Goal: Task Accomplishment & Management: Use online tool/utility

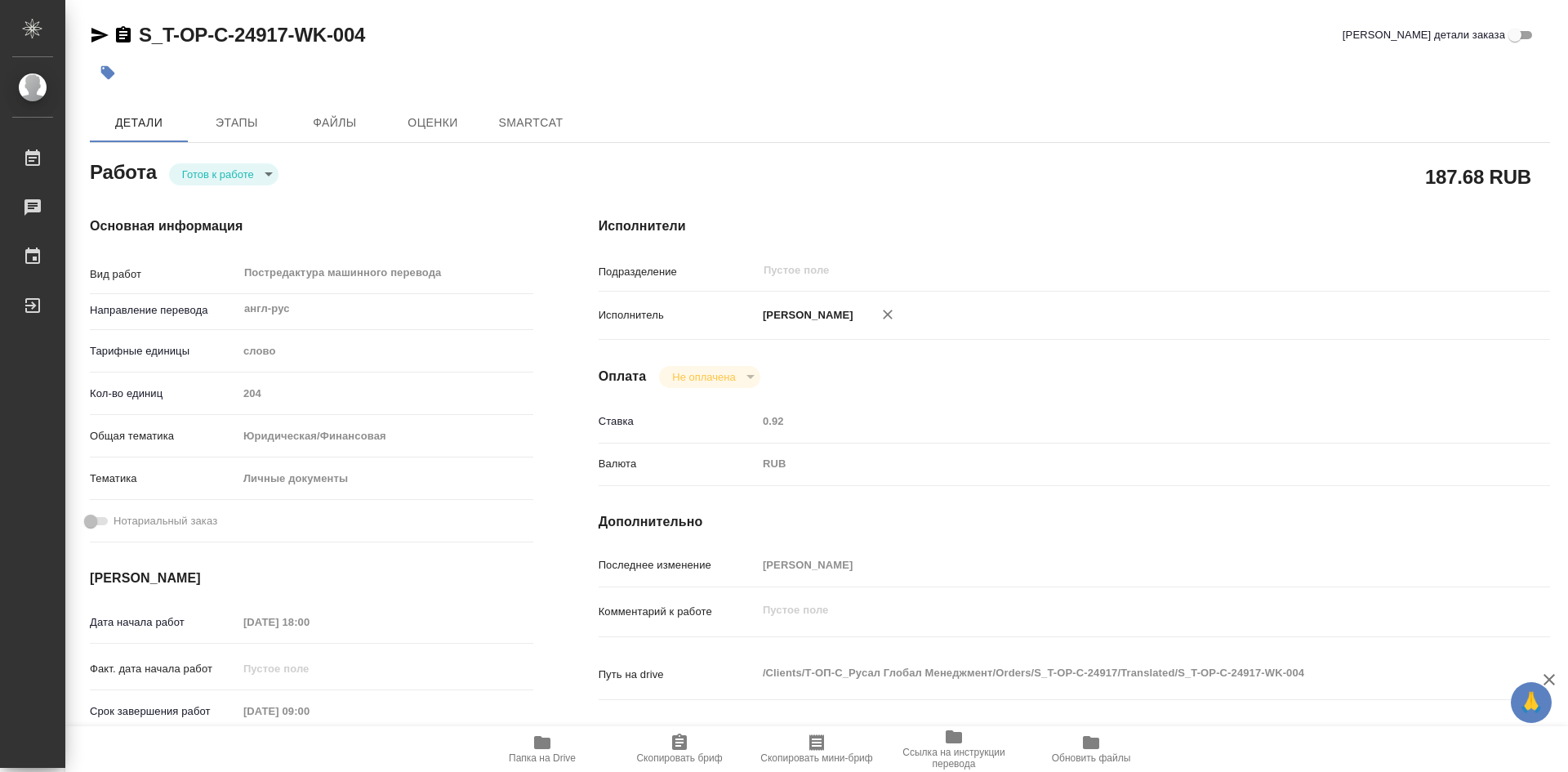
type textarea "x"
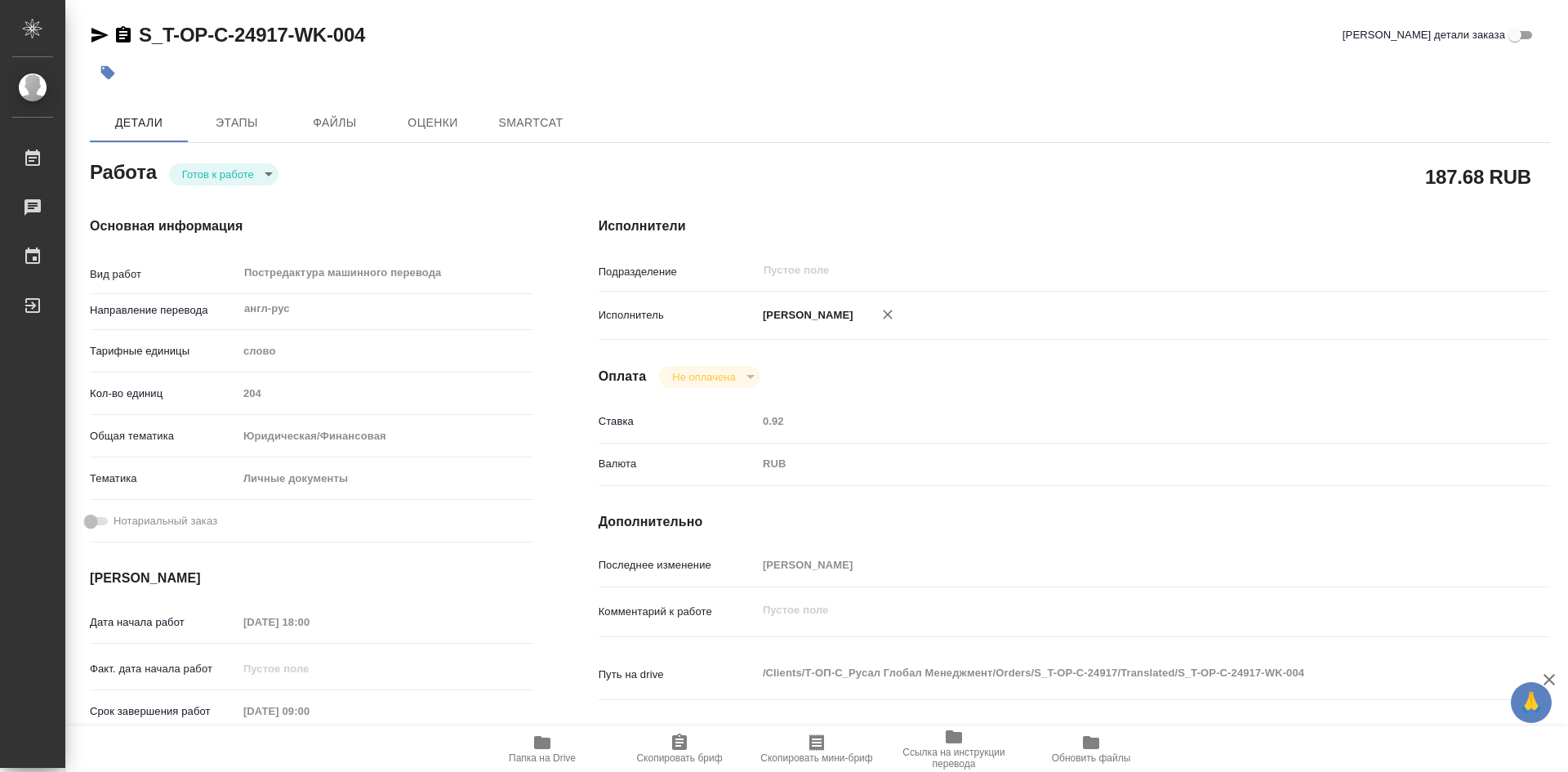
type textarea "x"
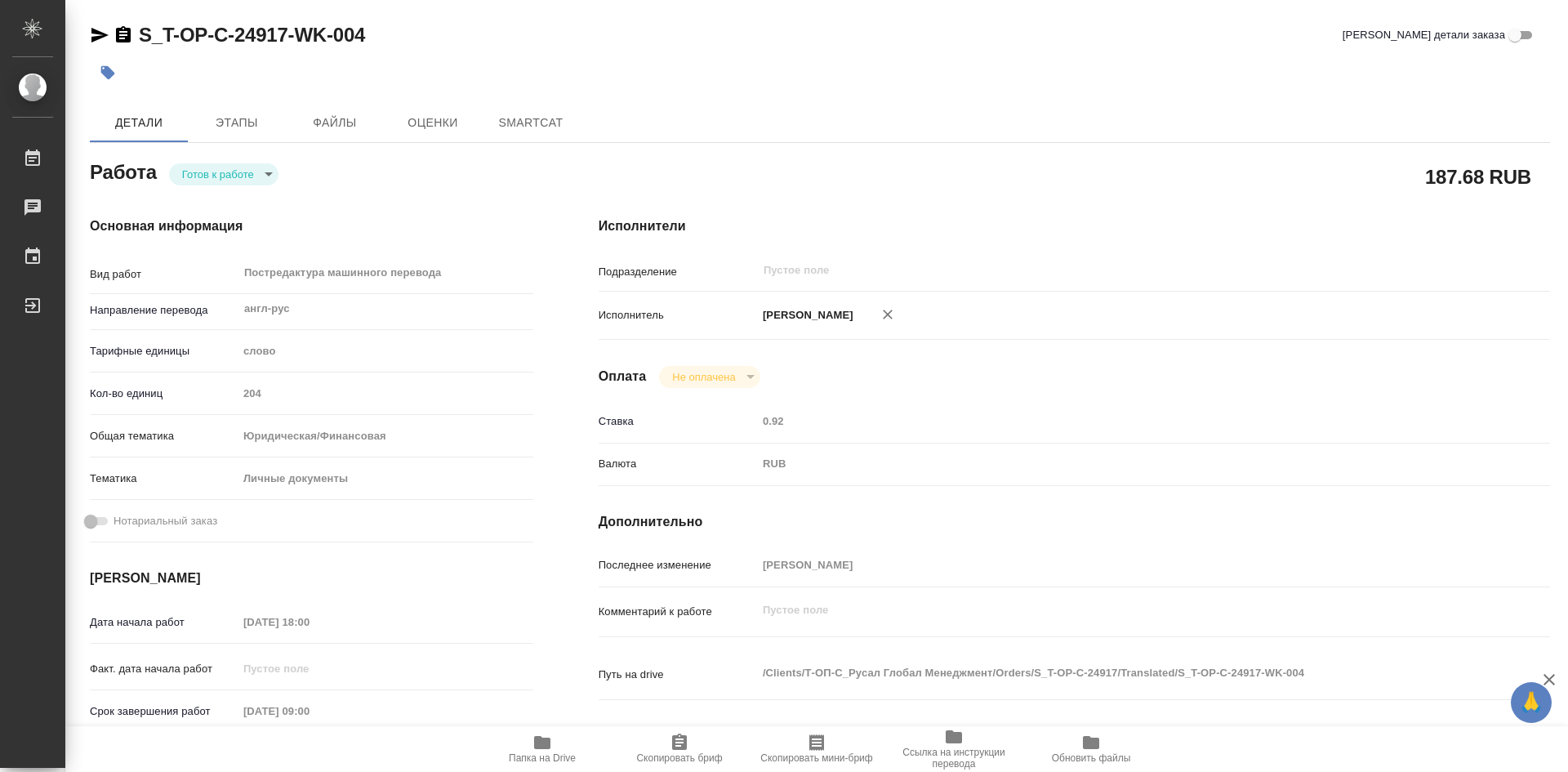
type textarea "x"
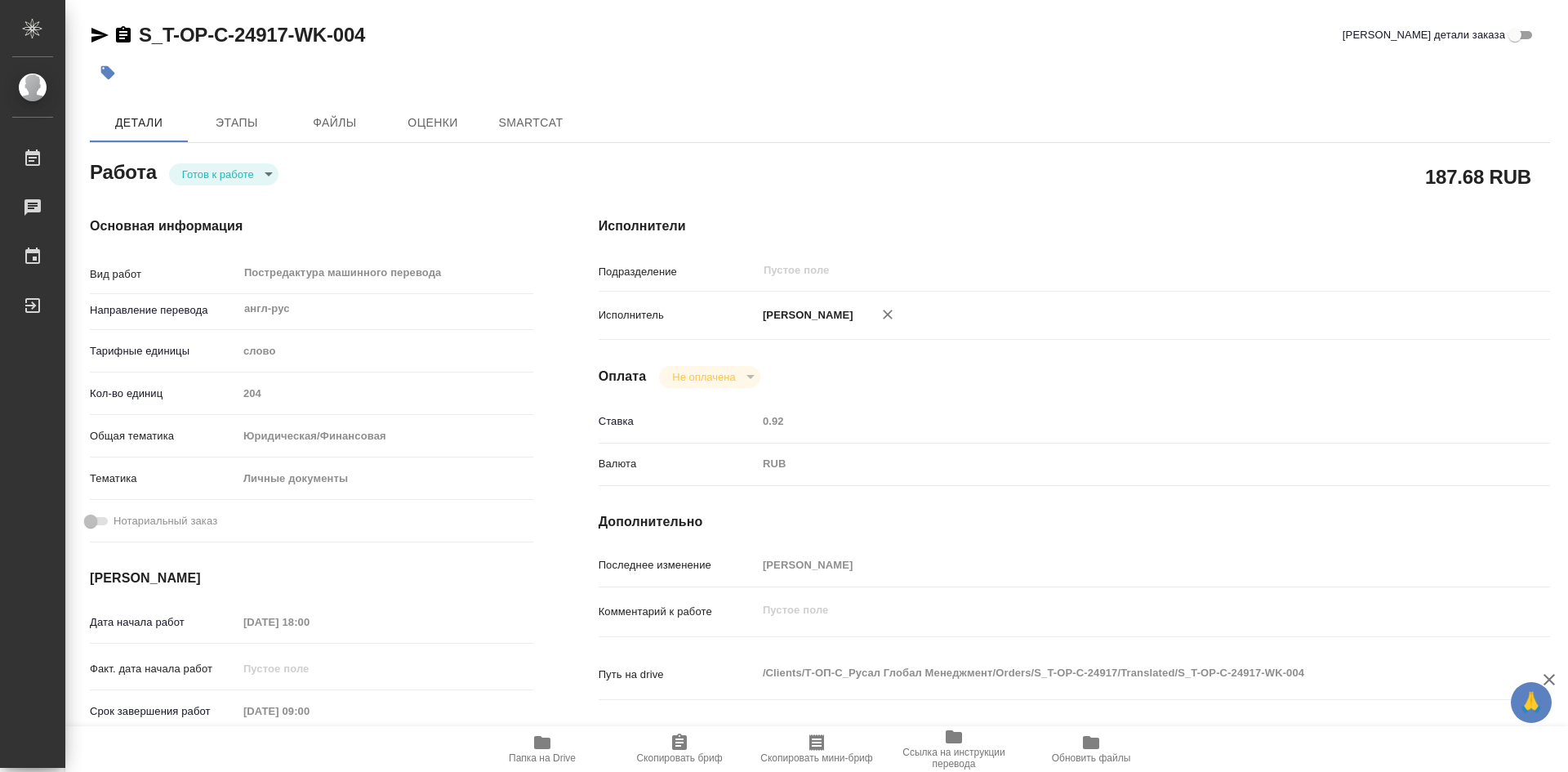
type textarea "x"
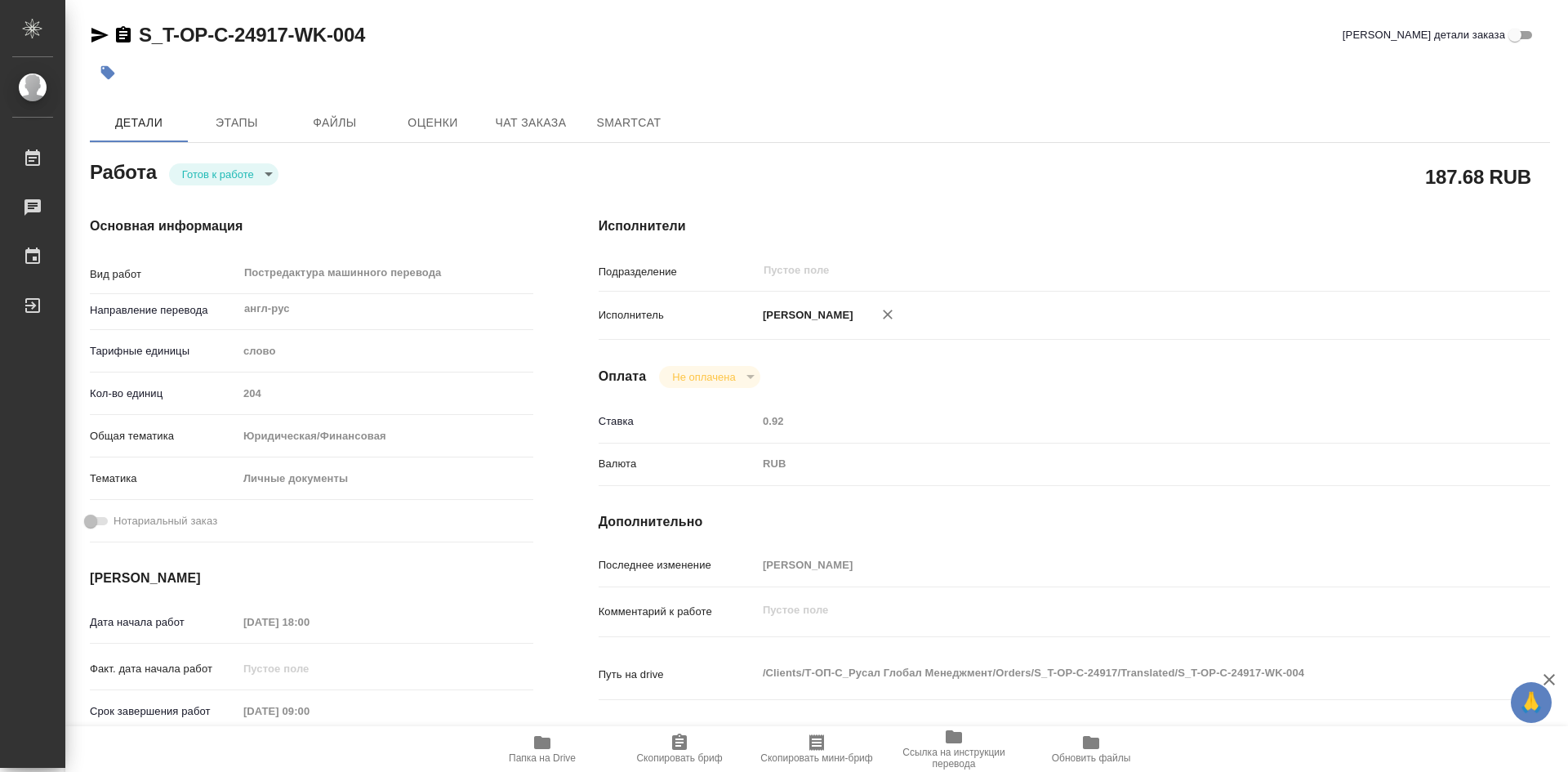
type textarea "x"
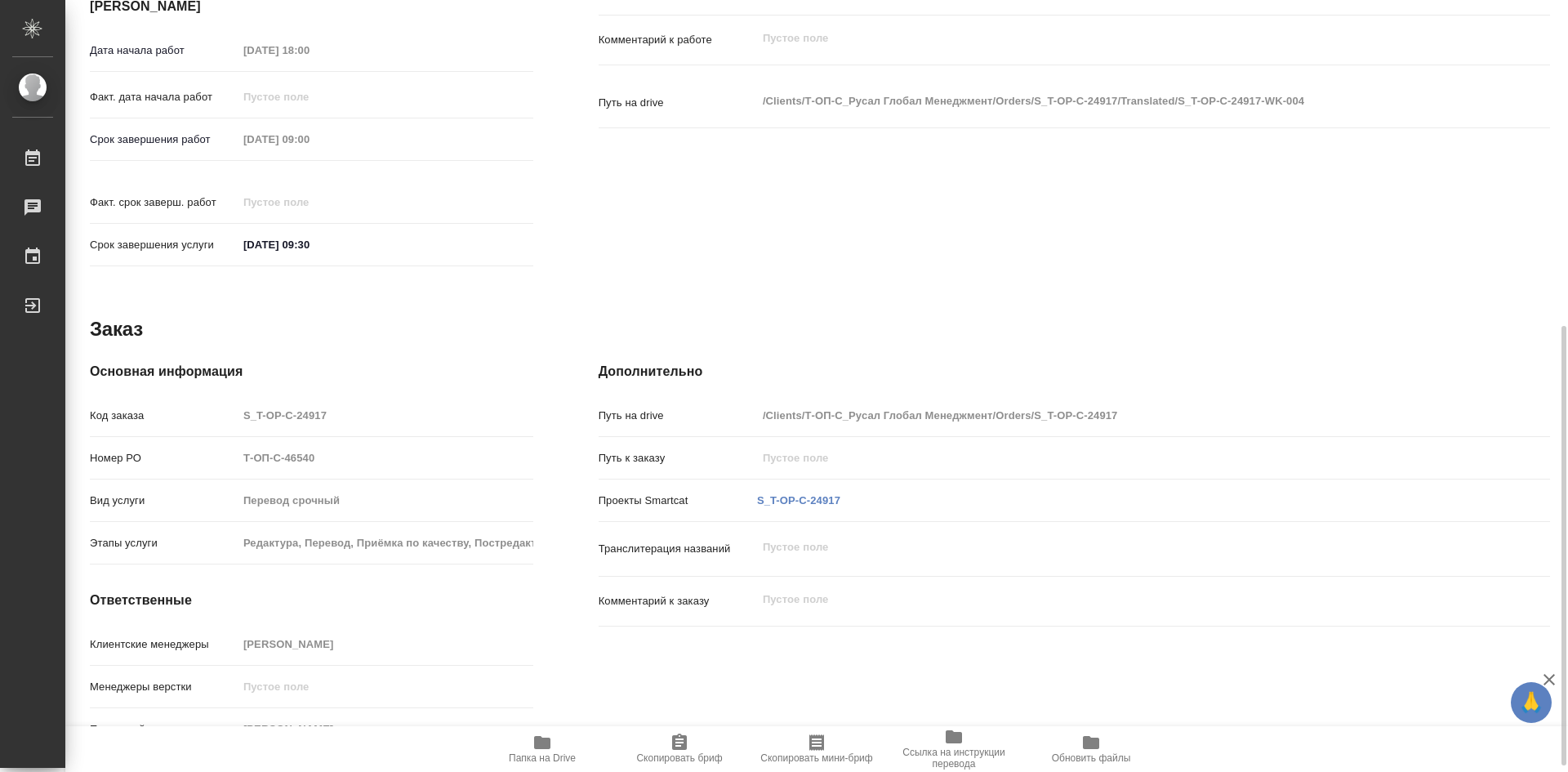
type textarea "x"
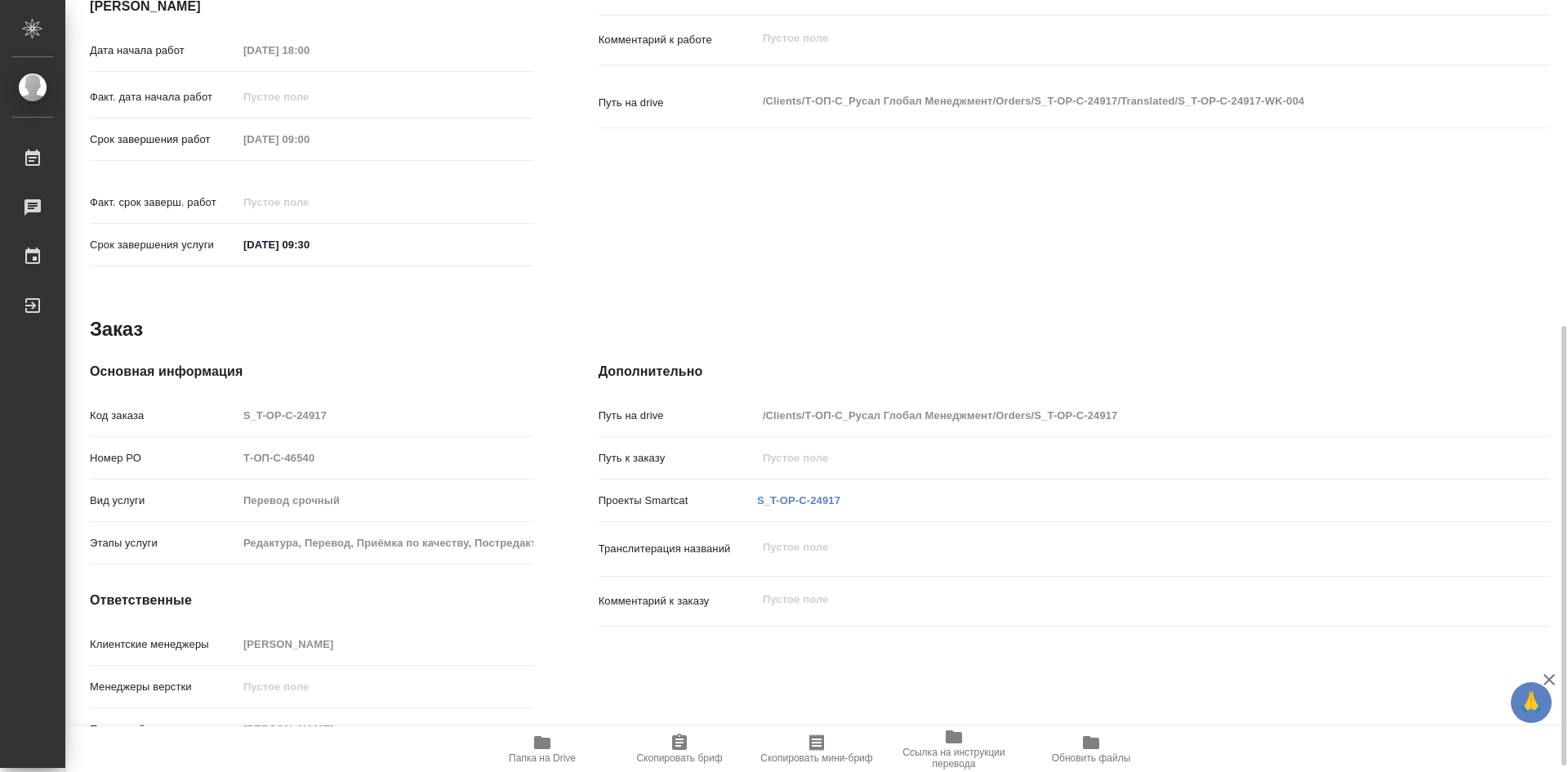
scroll to position [583, 0]
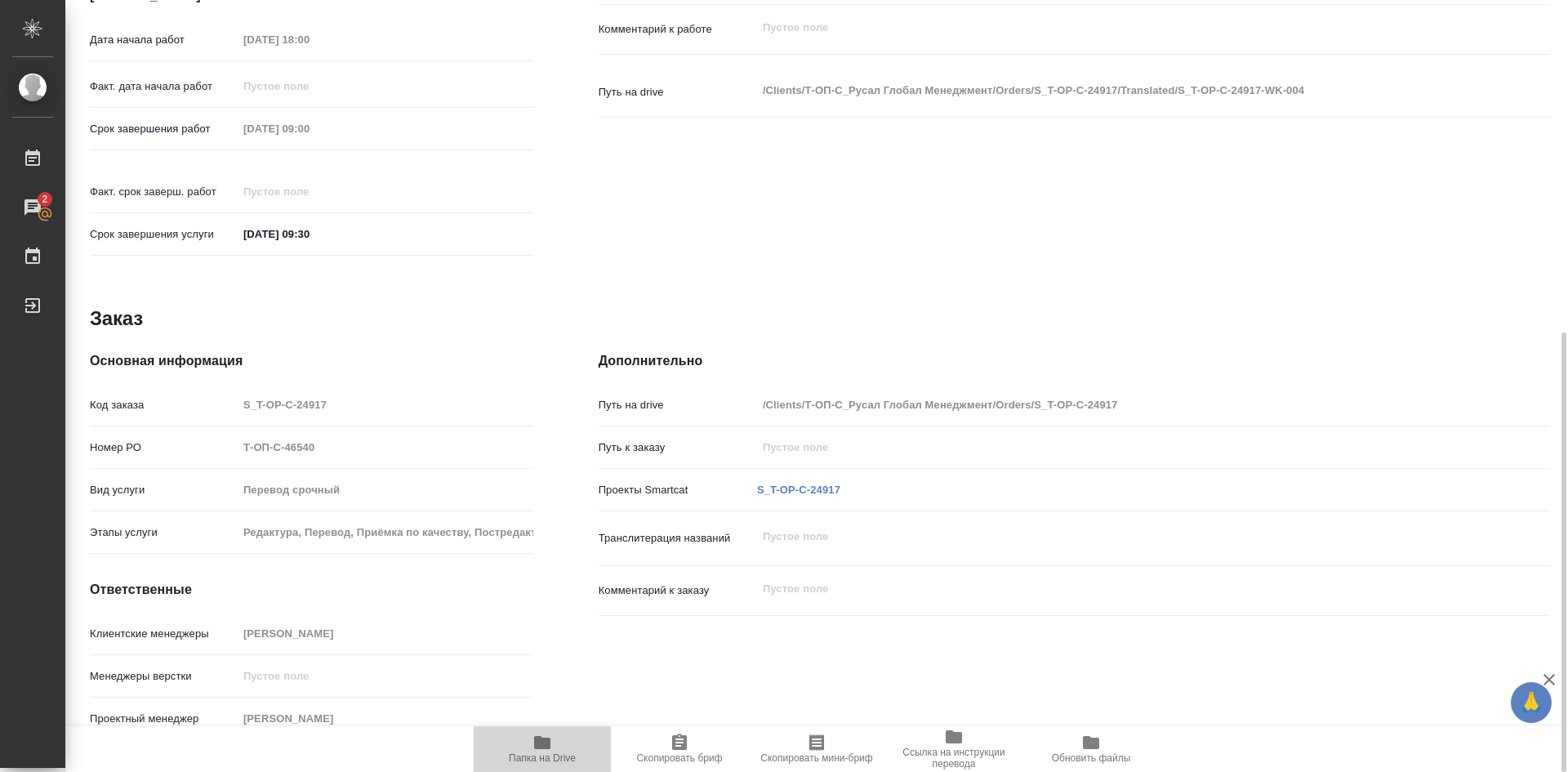
click at [543, 744] on icon "button" at bounding box center [542, 742] width 16 height 13
click at [665, 739] on span "Скопировать бриф" at bounding box center [679, 748] width 117 height 31
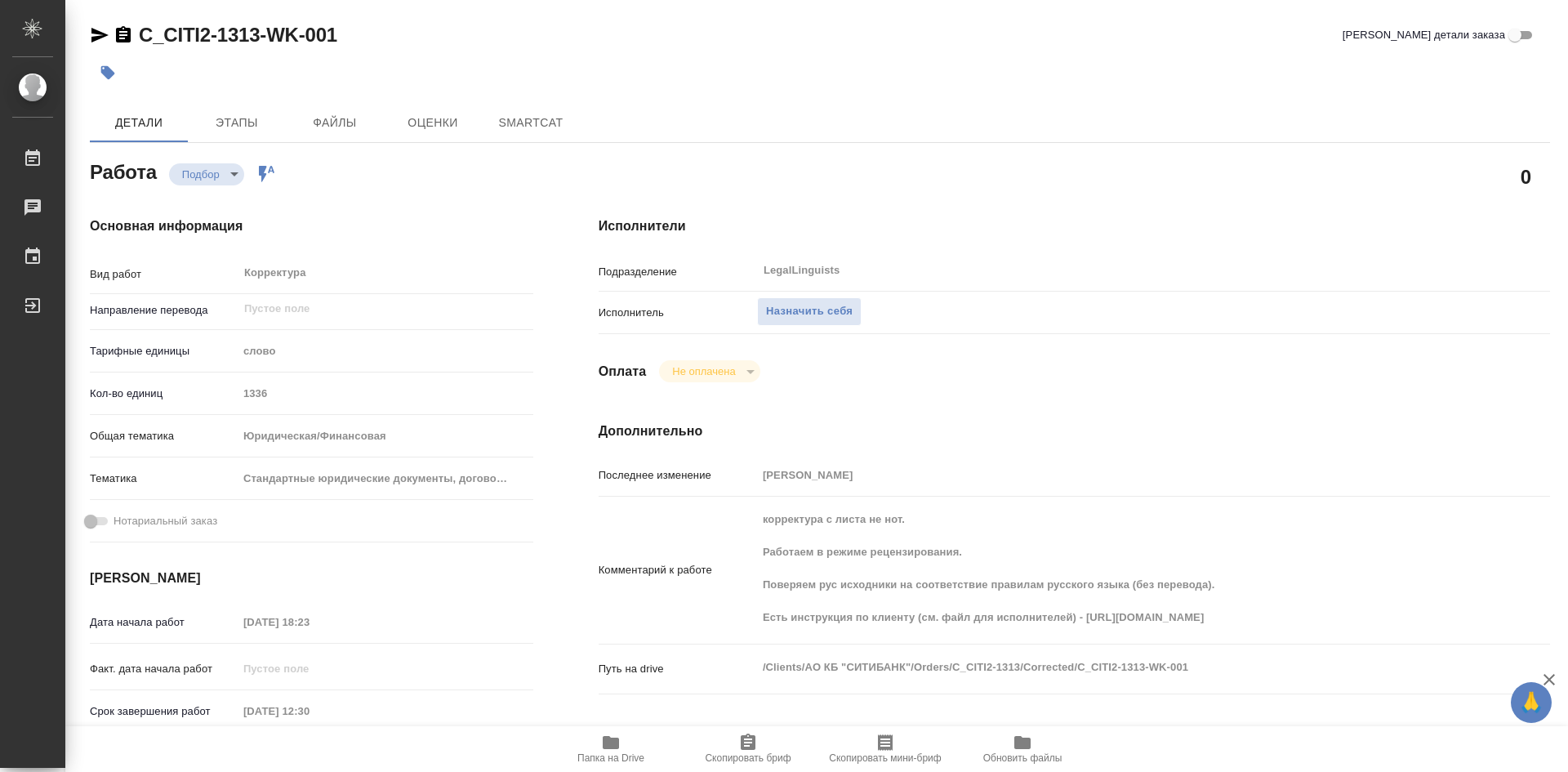
type textarea "x"
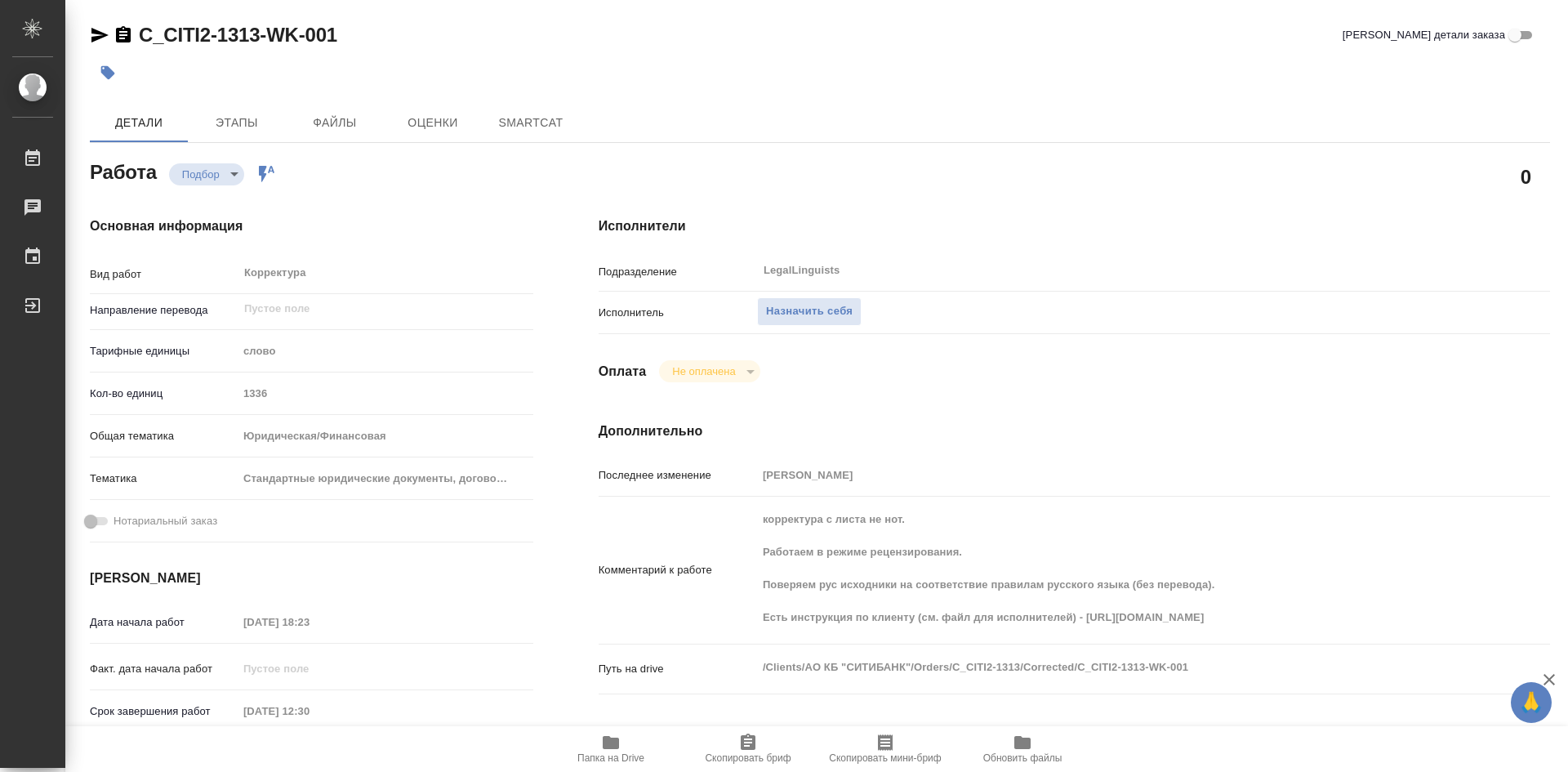
type textarea "x"
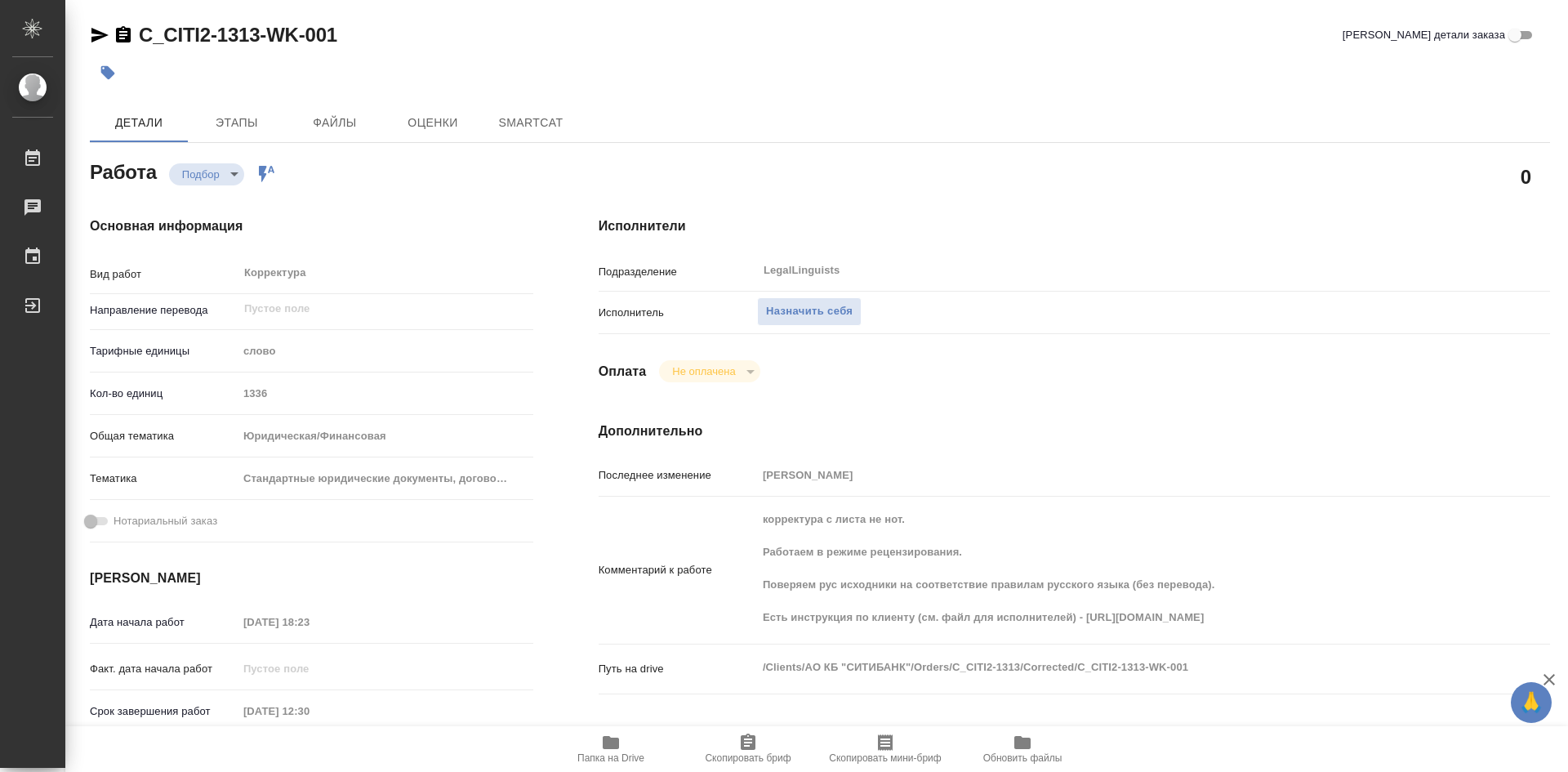
type textarea "x"
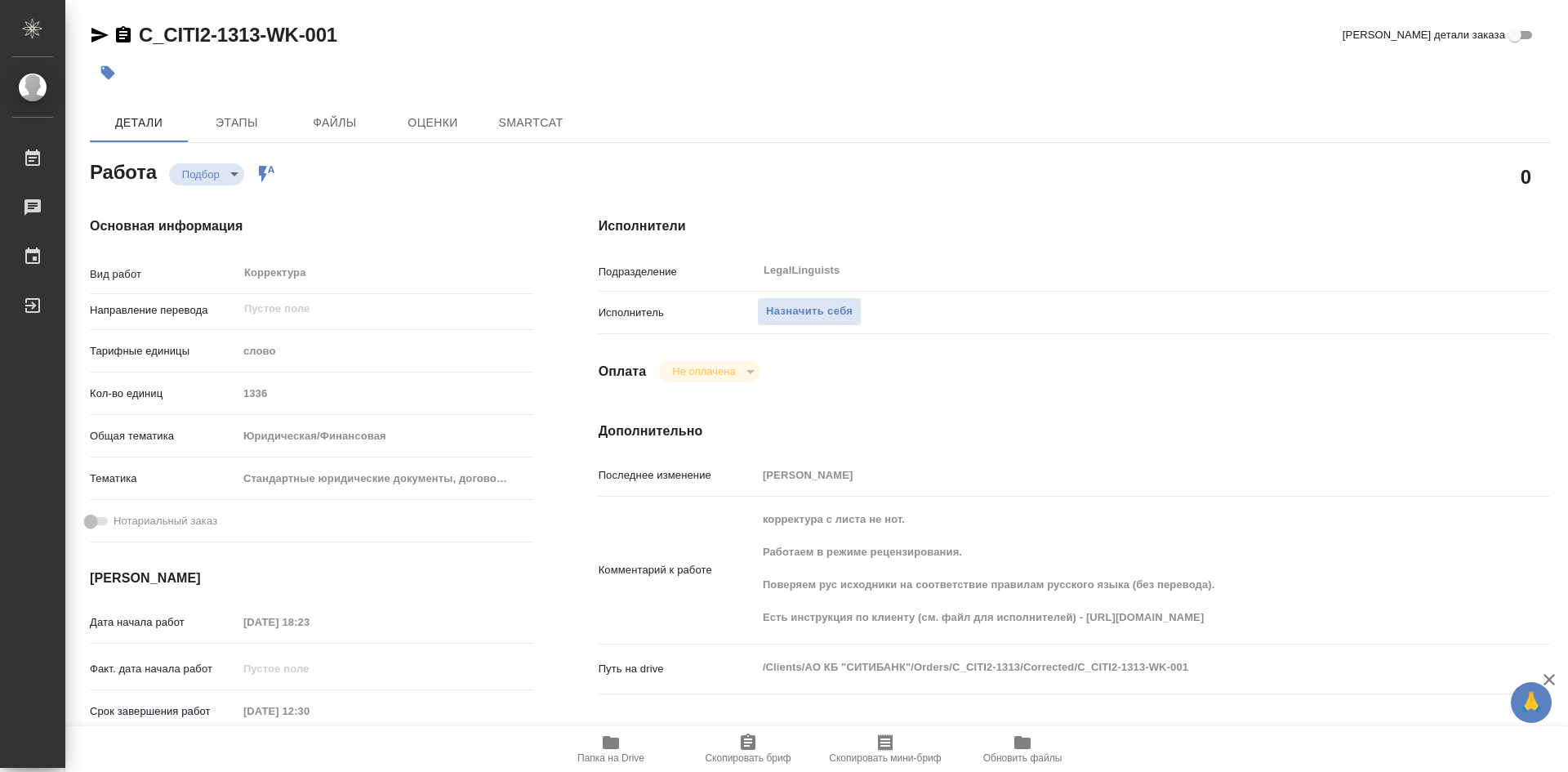
type textarea "x"
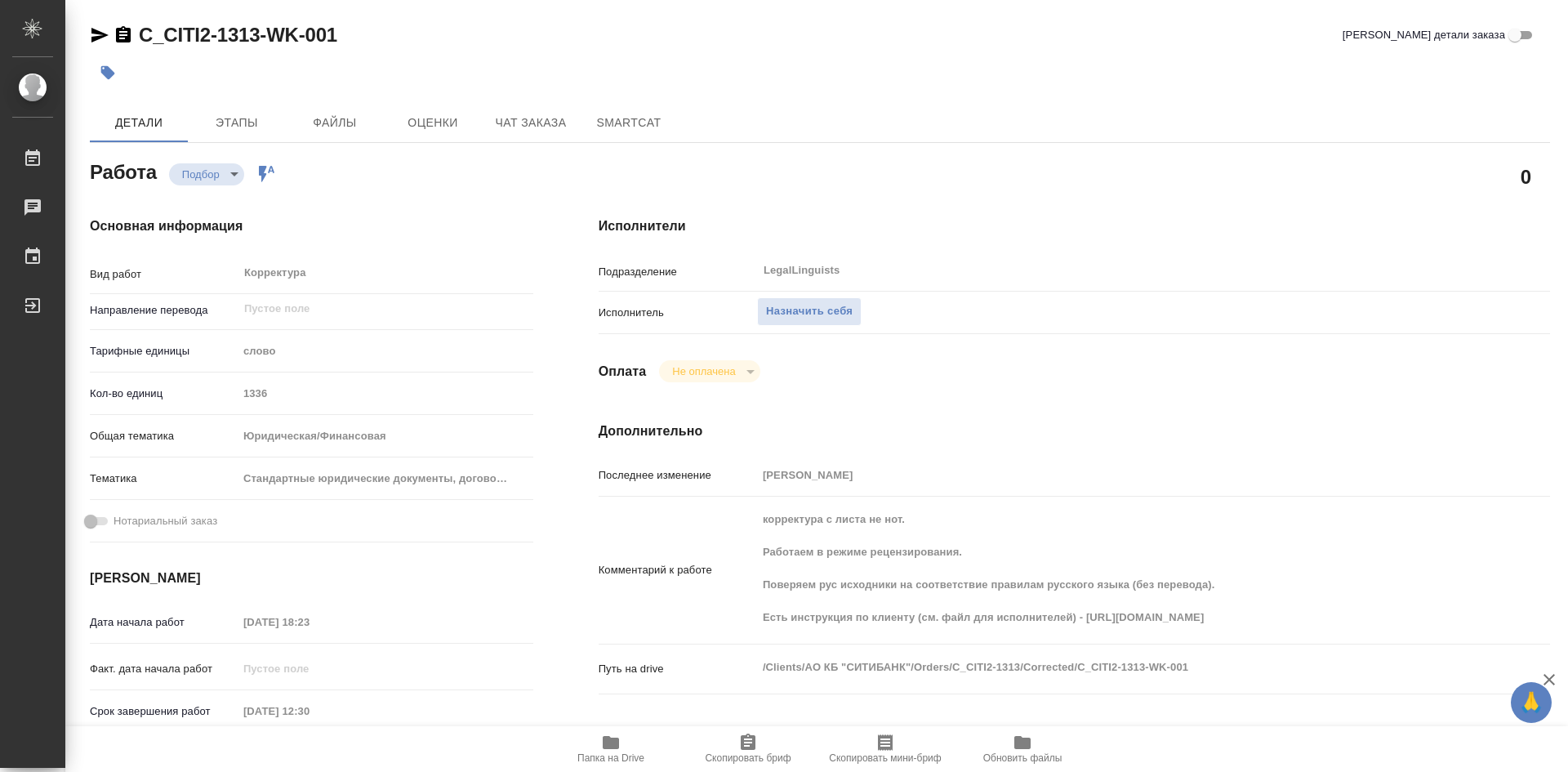
type textarea "x"
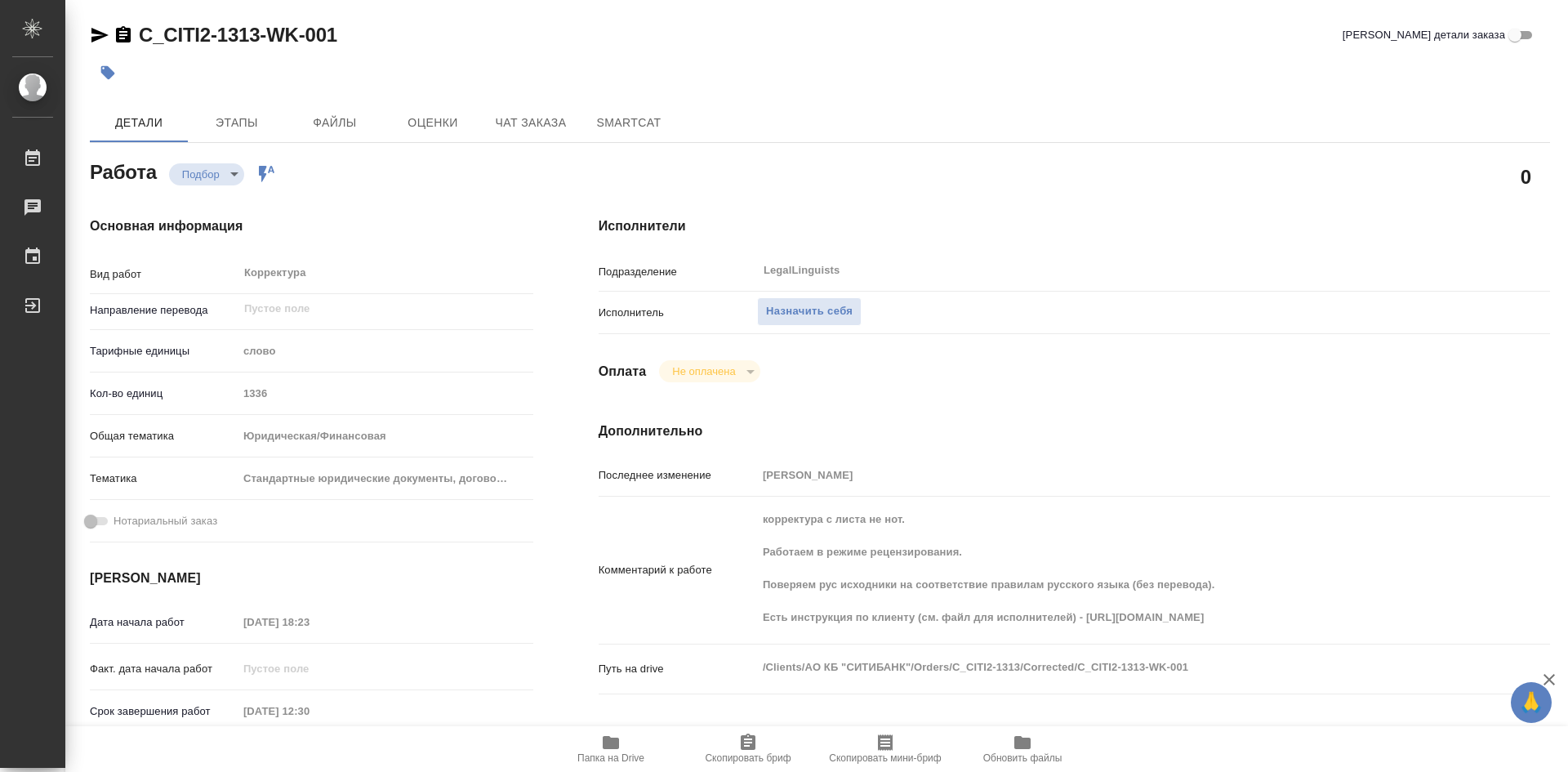
type textarea "x"
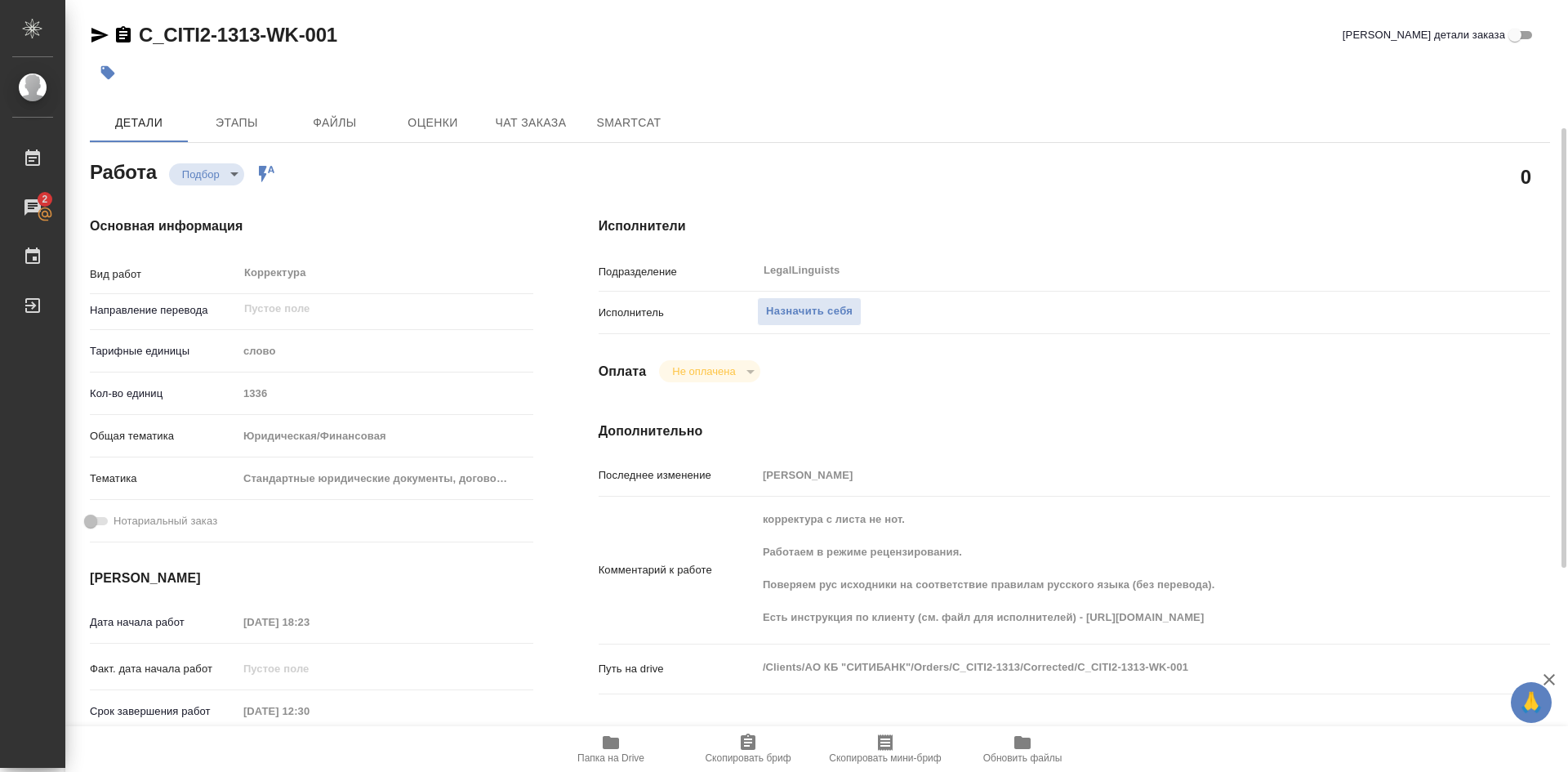
scroll to position [81, 0]
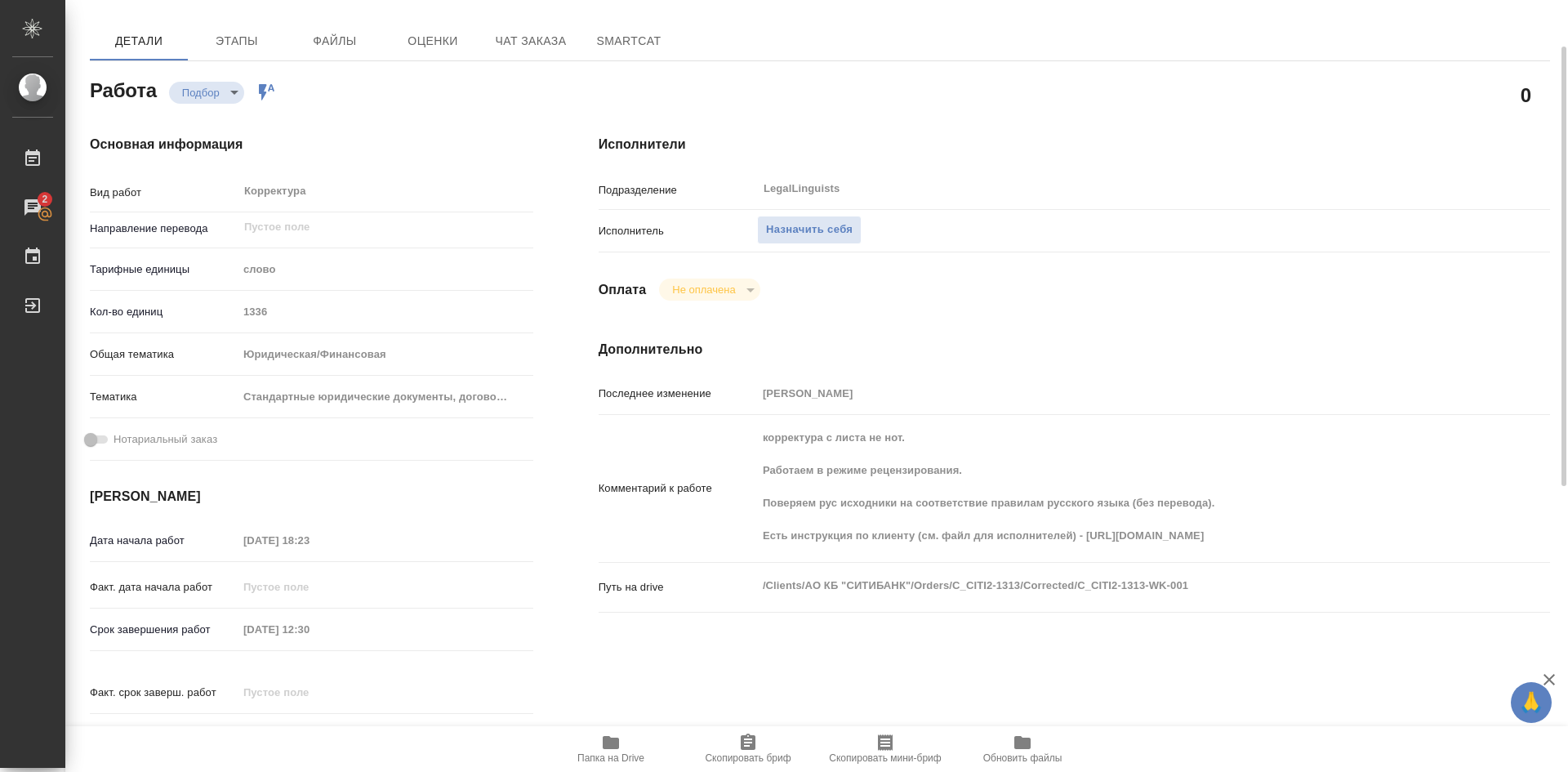
click at [611, 741] on icon "button" at bounding box center [611, 742] width 16 height 13
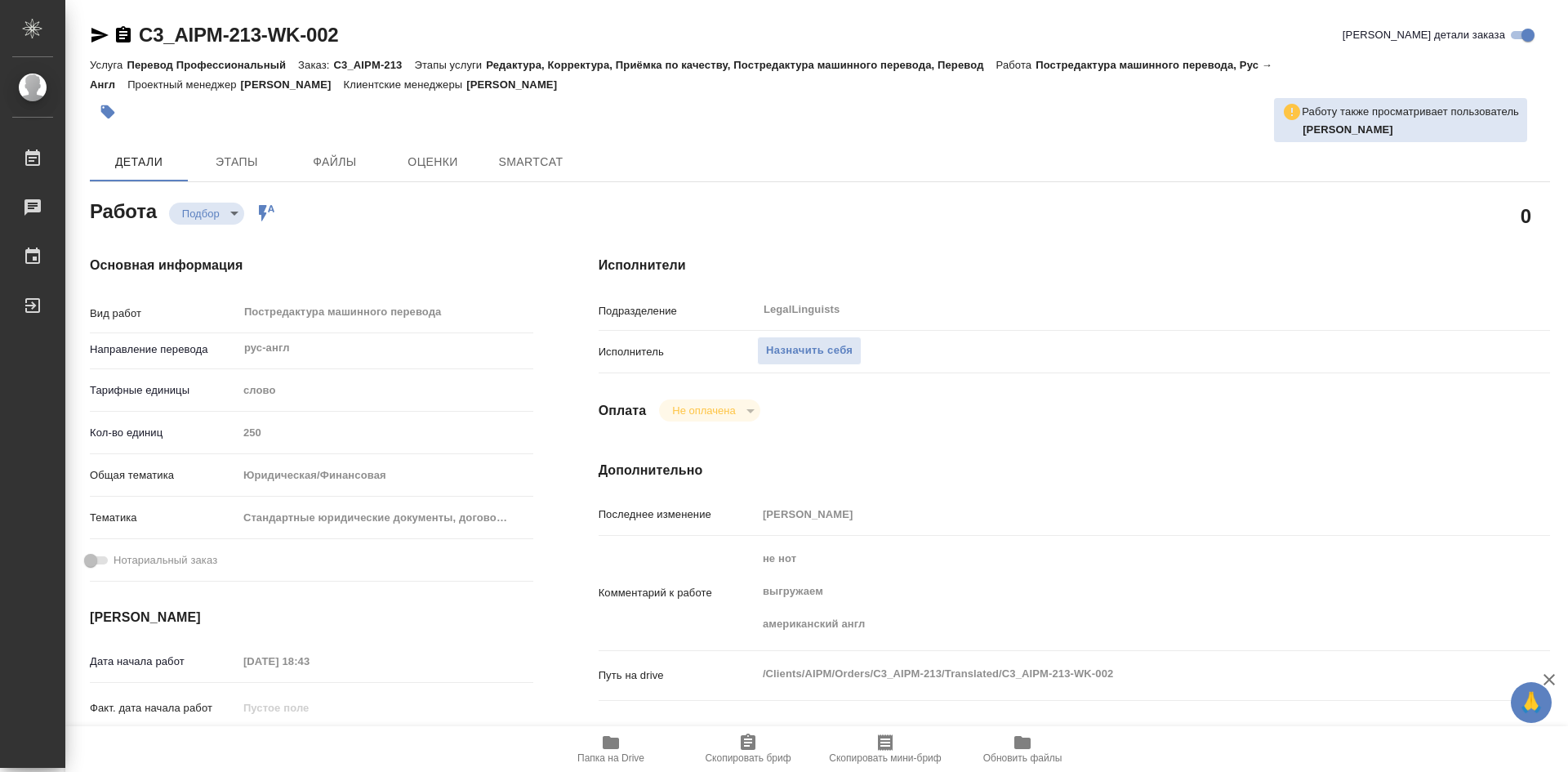
type textarea "x"
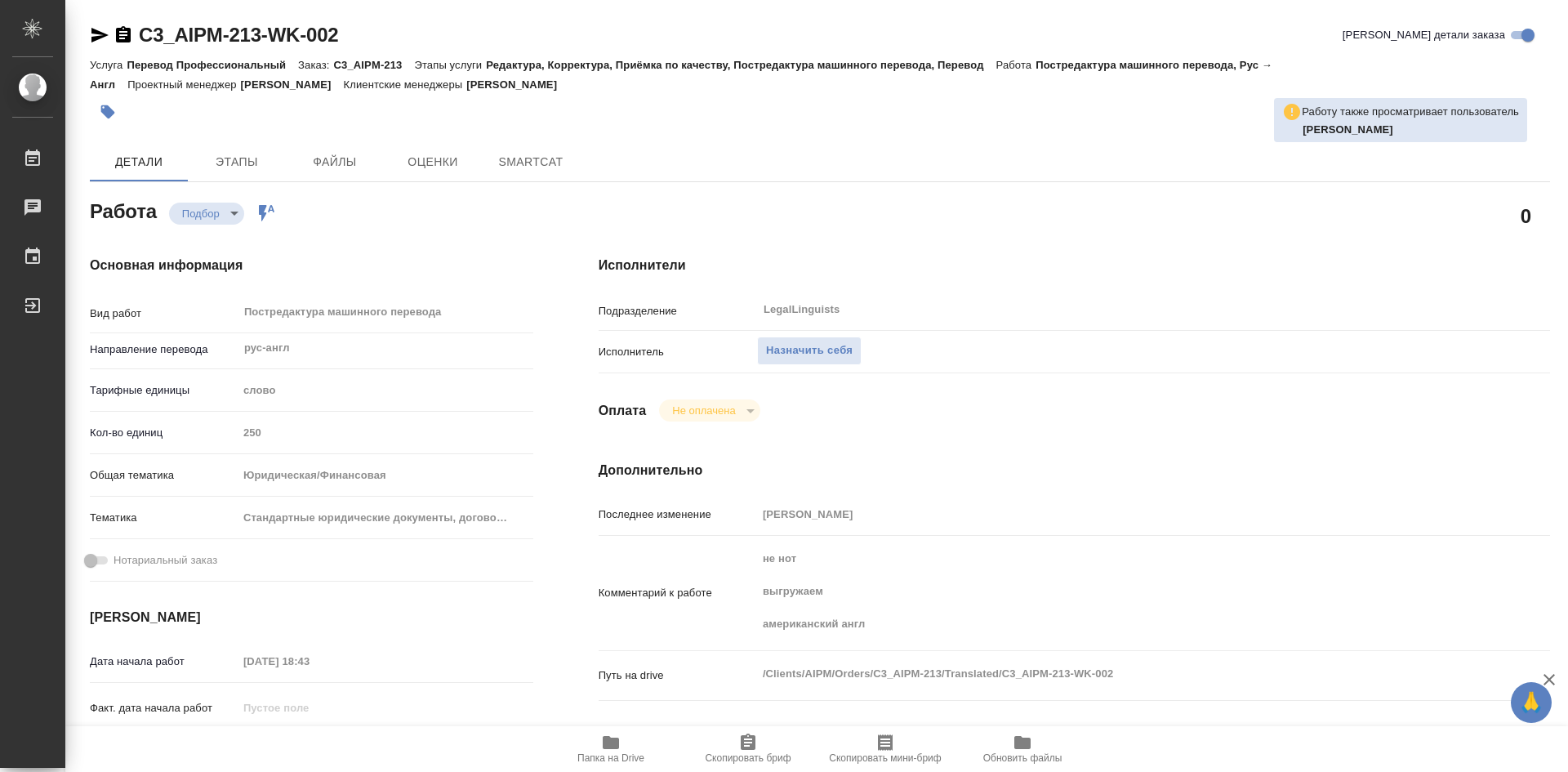
type textarea "x"
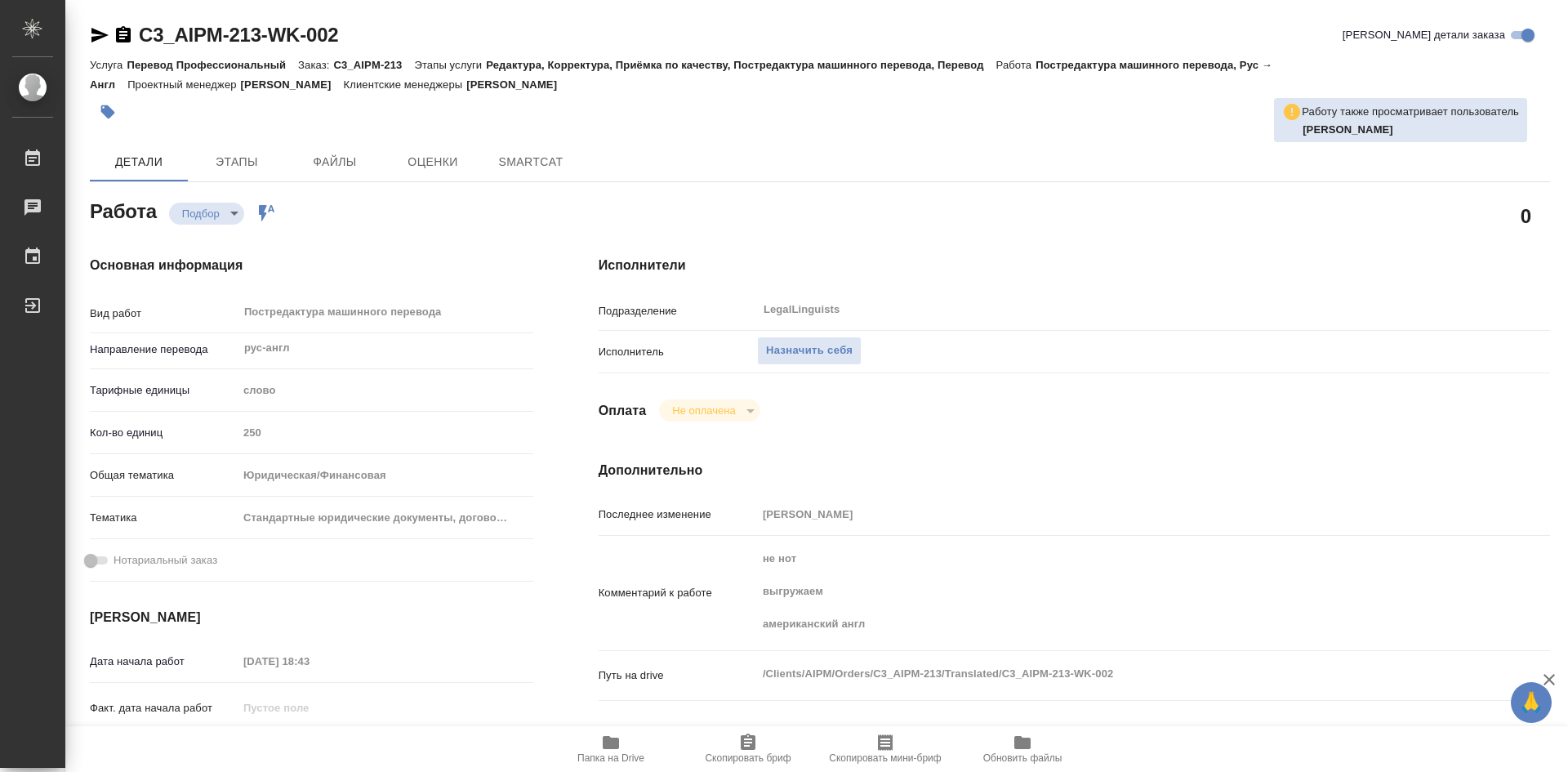
type textarea "x"
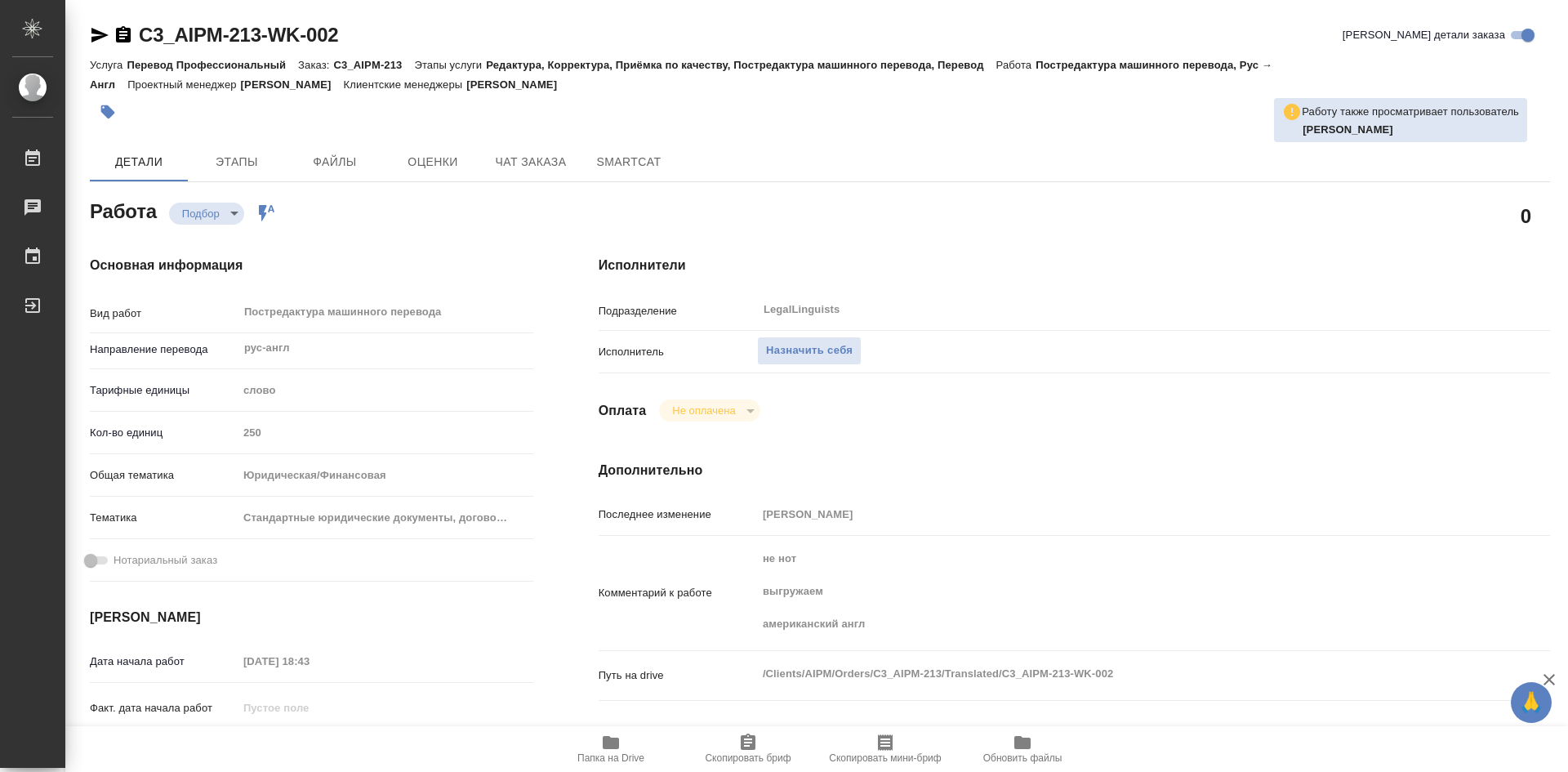
type textarea "x"
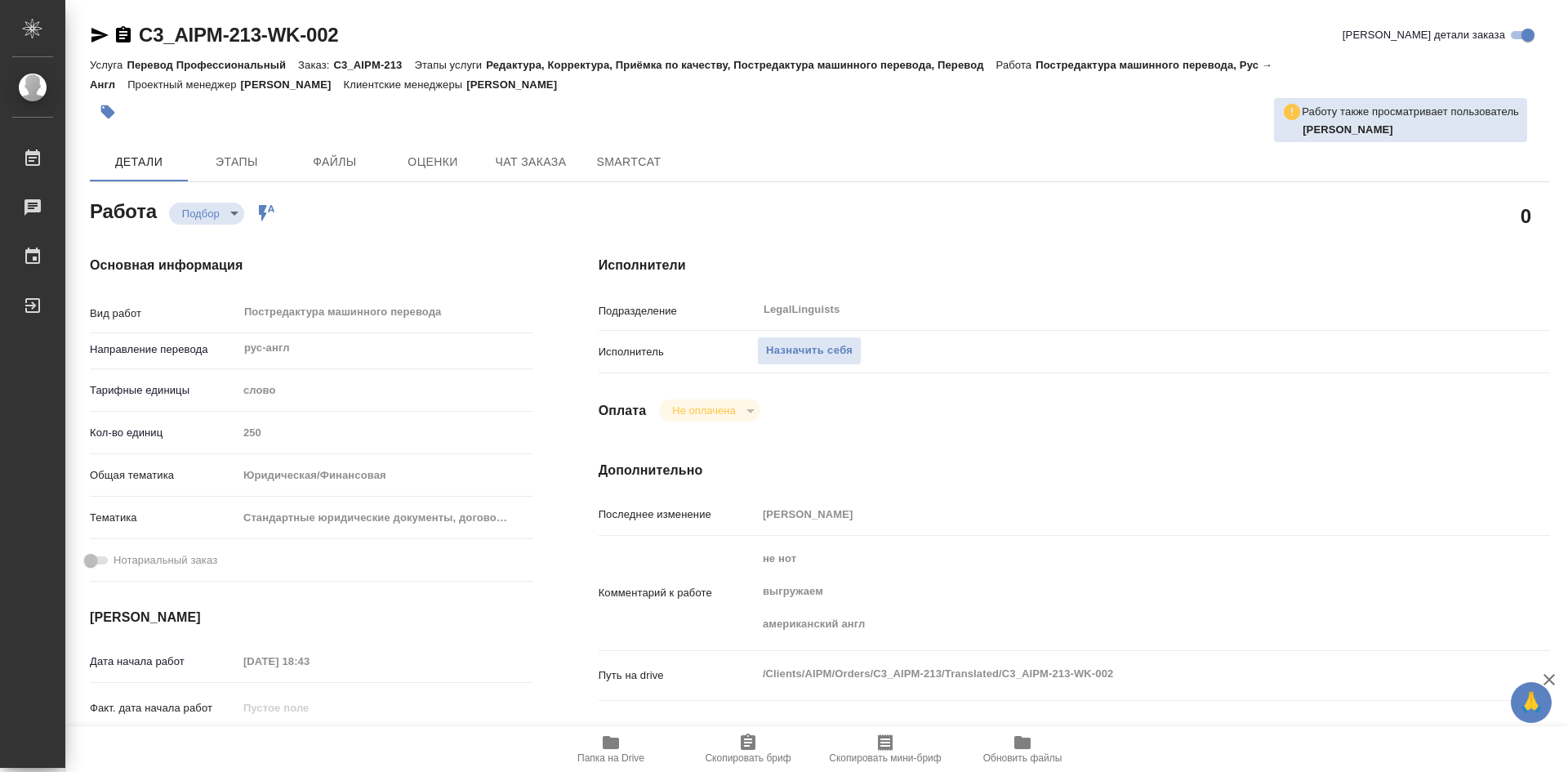
type textarea "x"
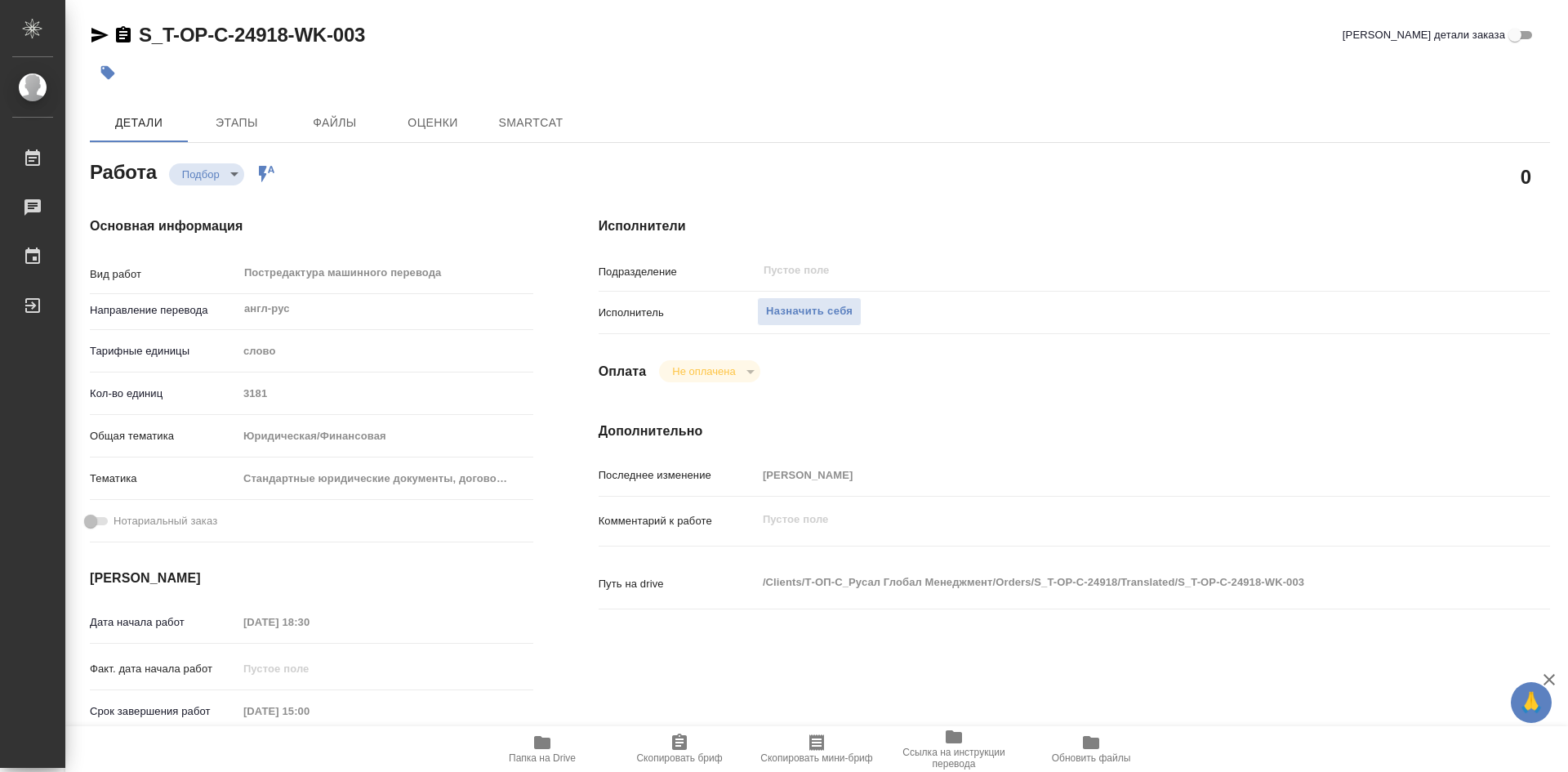
type textarea "x"
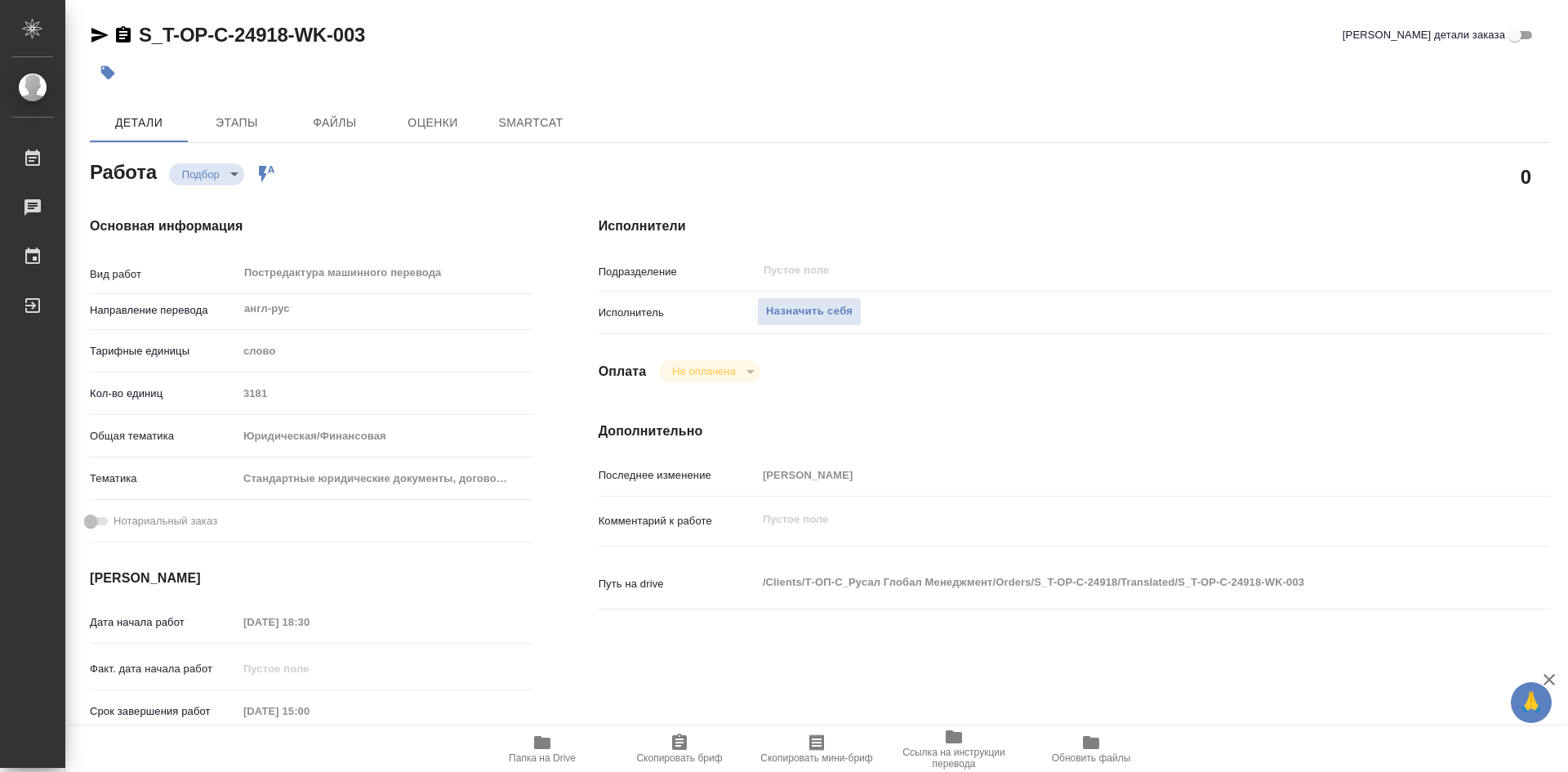
type textarea "x"
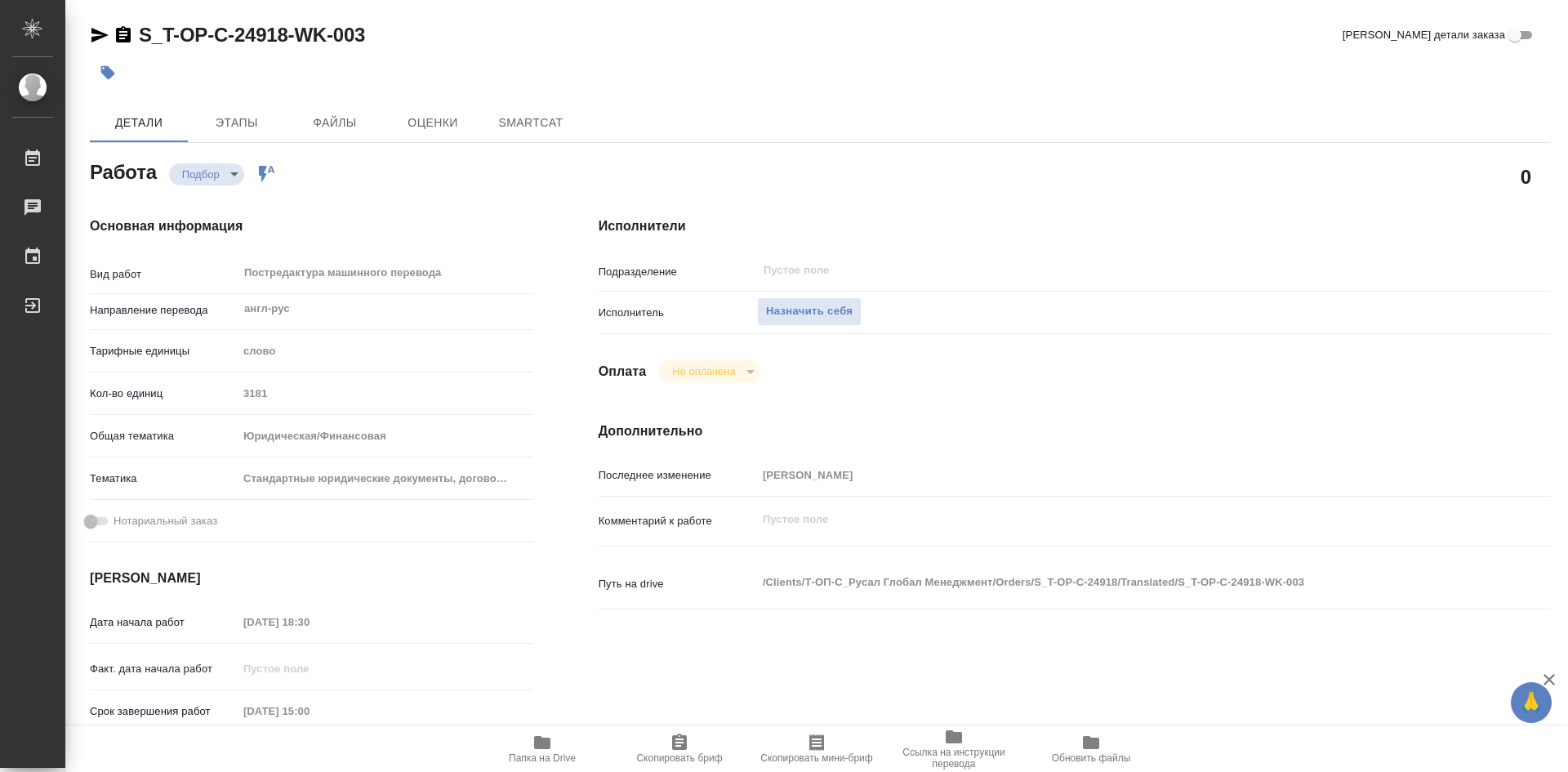
type textarea "x"
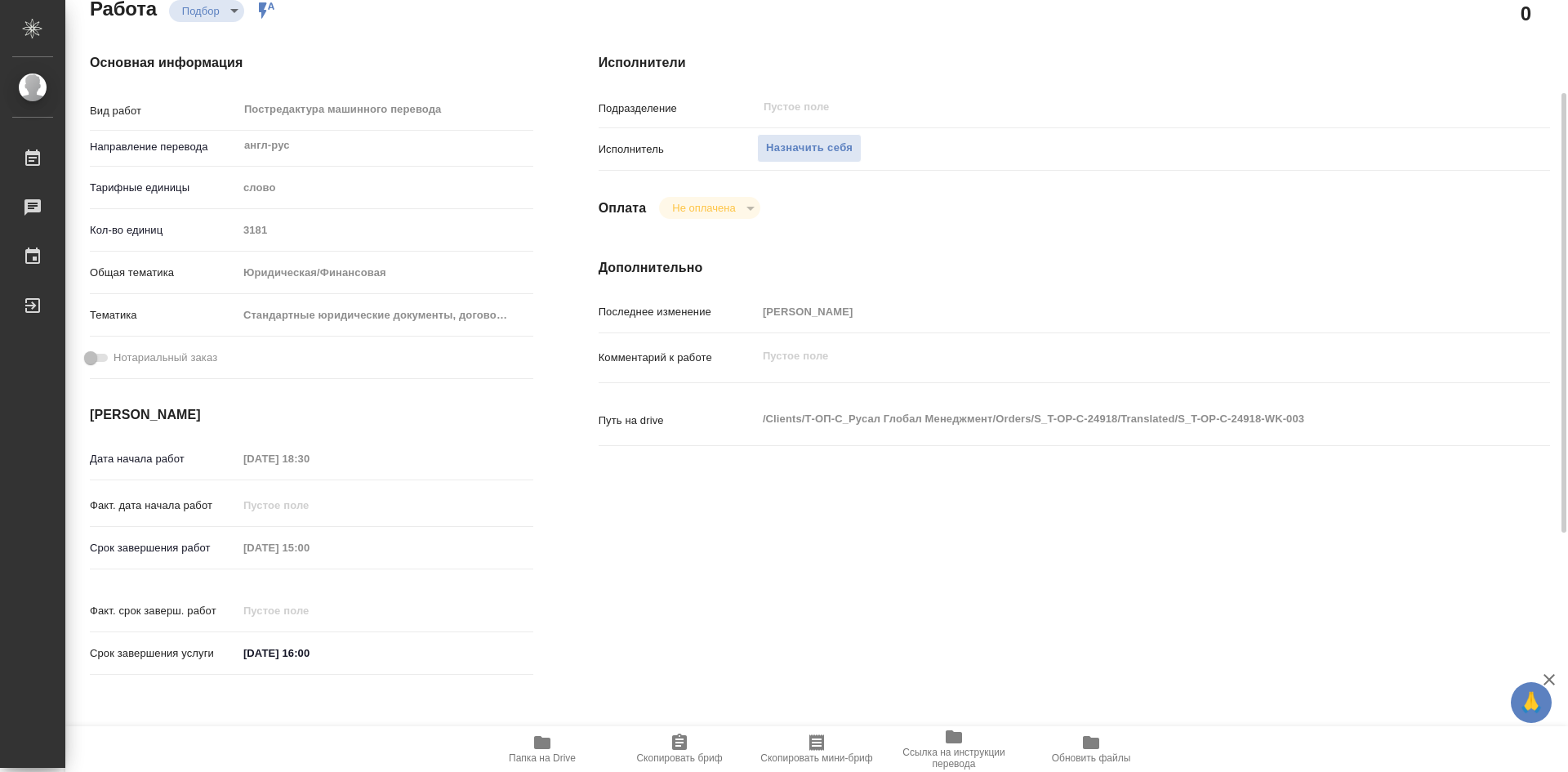
type textarea "x"
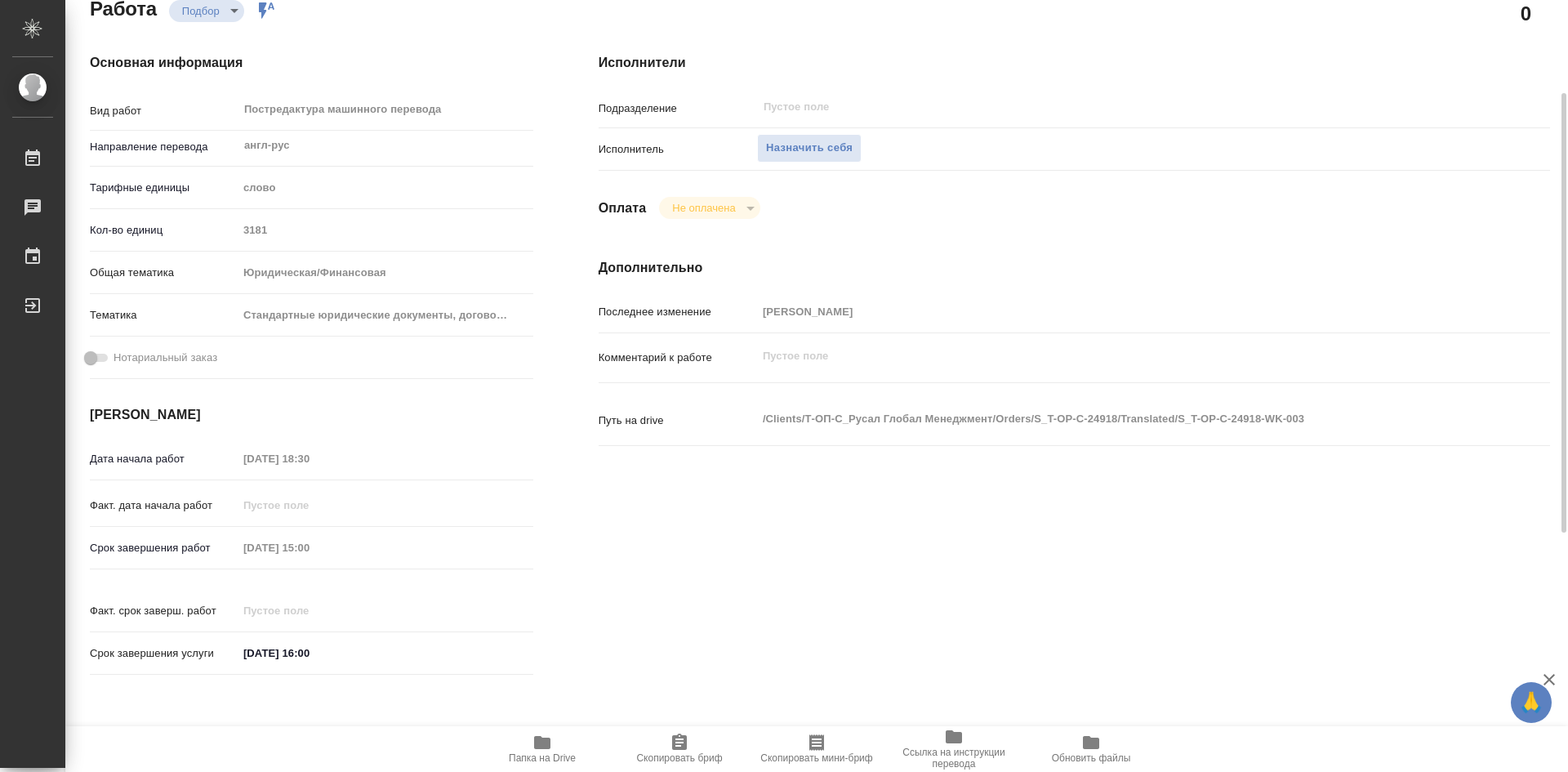
scroll to position [245, 0]
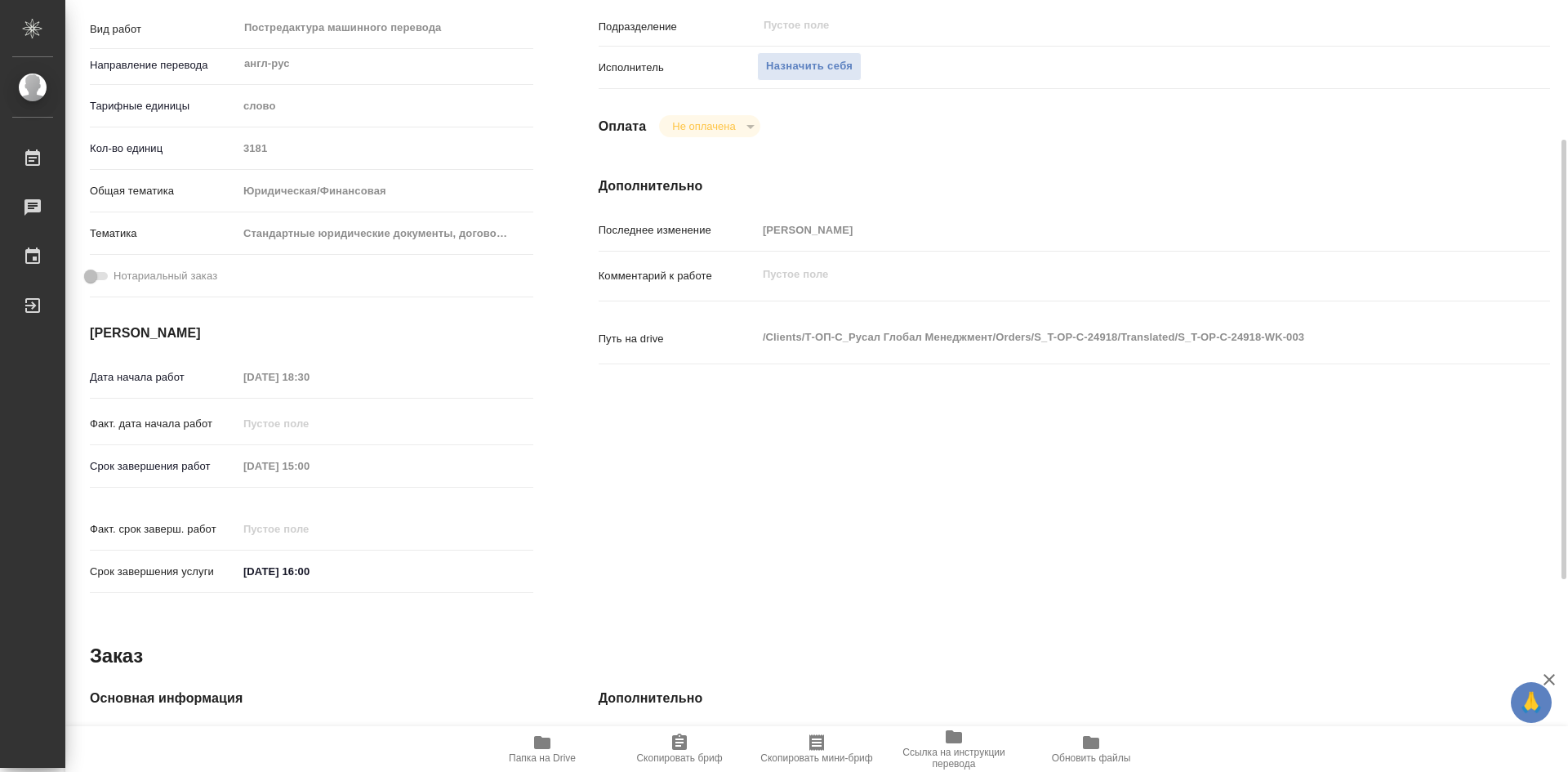
type textarea "x"
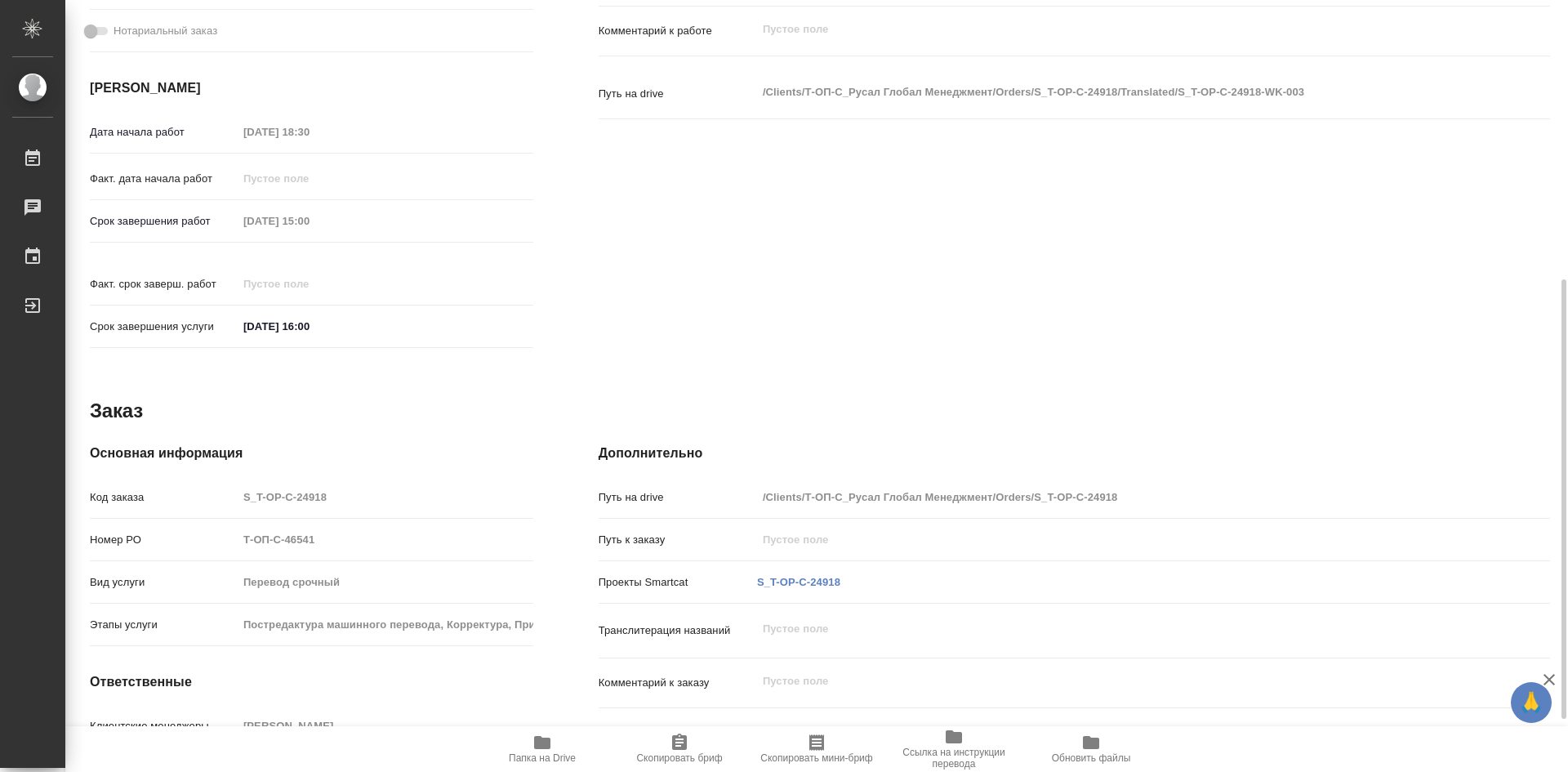
scroll to position [583, 0]
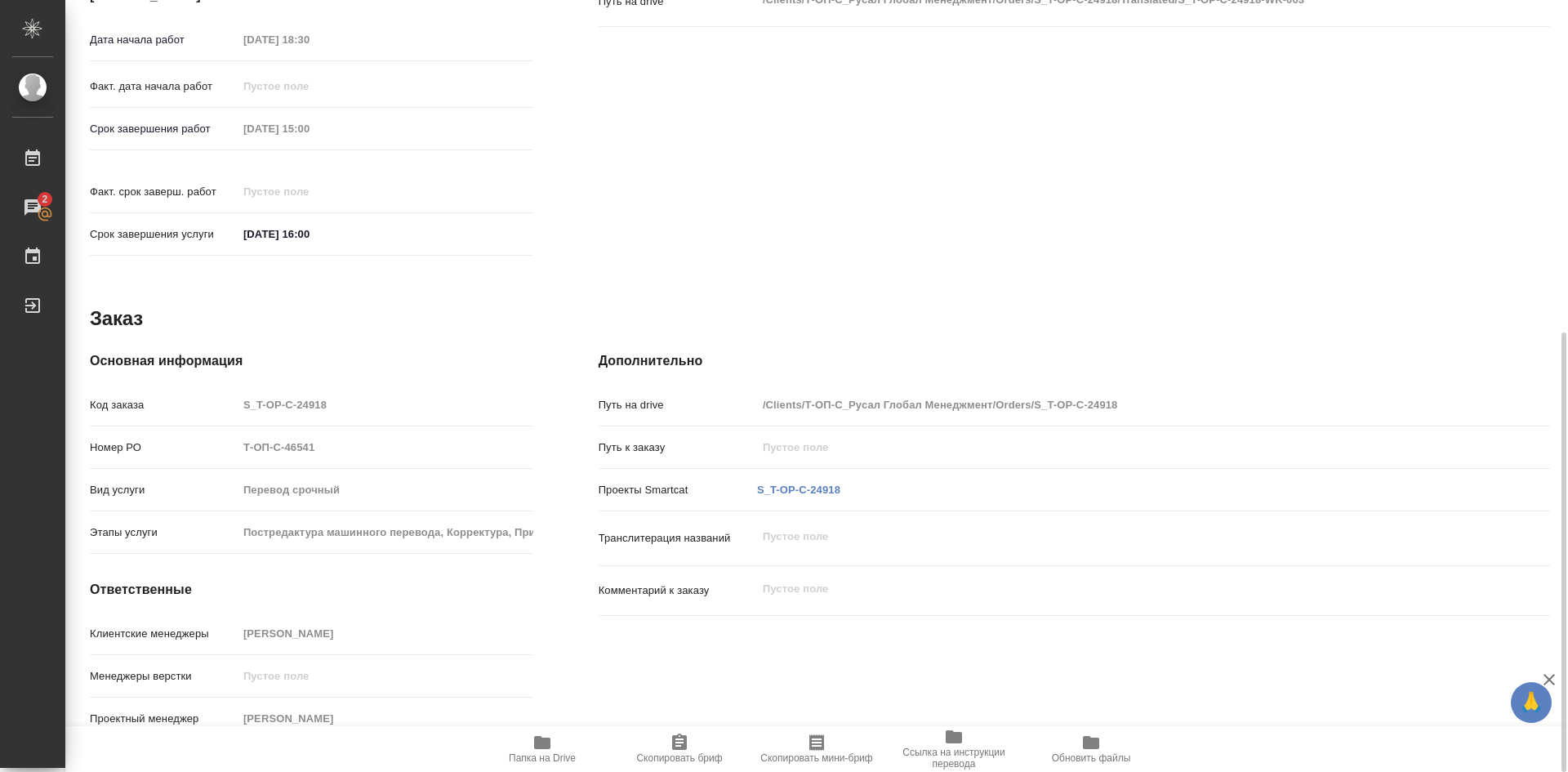
click at [557, 745] on span "Папка на Drive" at bounding box center [541, 748] width 117 height 31
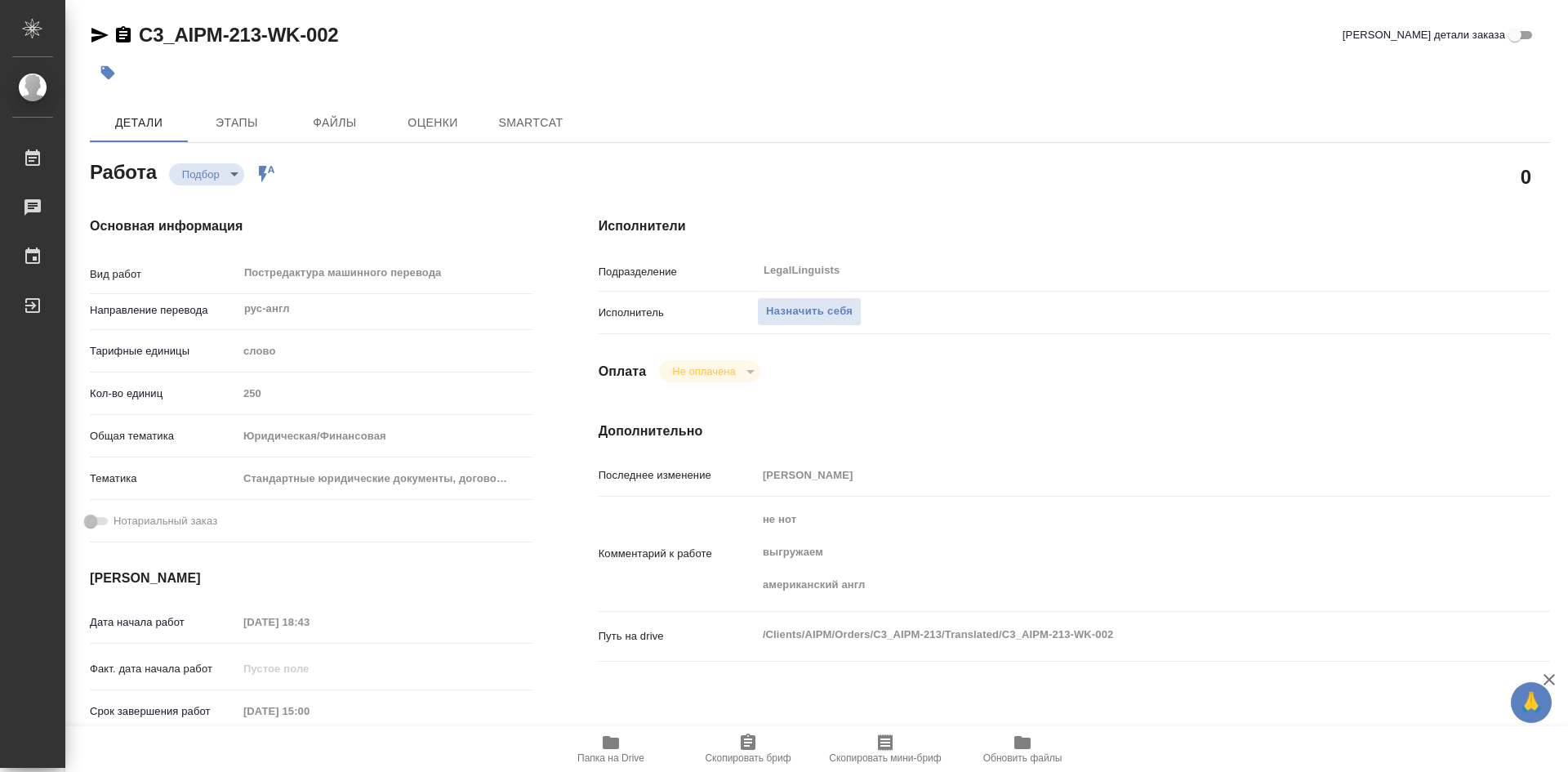
type textarea "x"
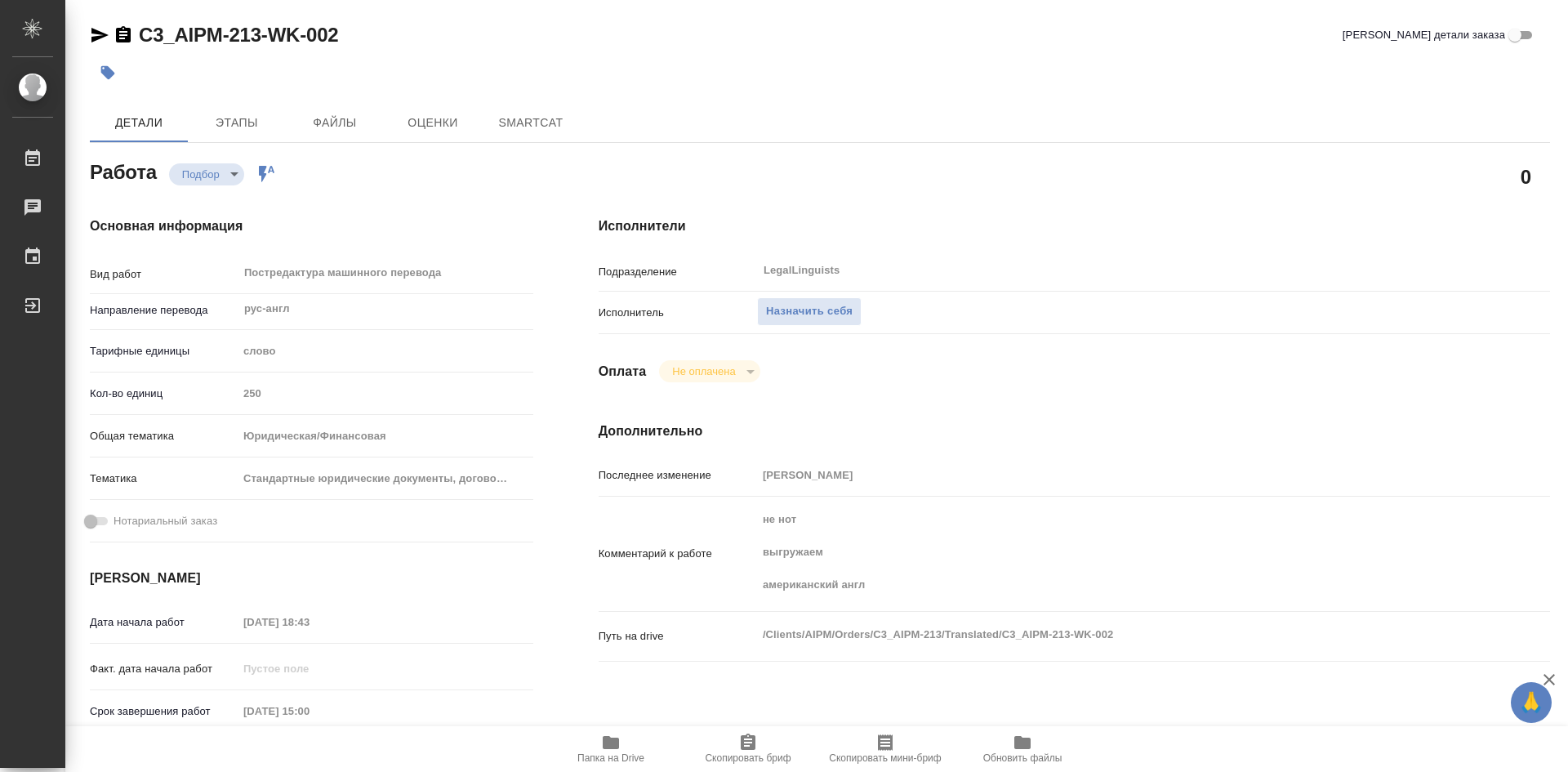
type textarea "x"
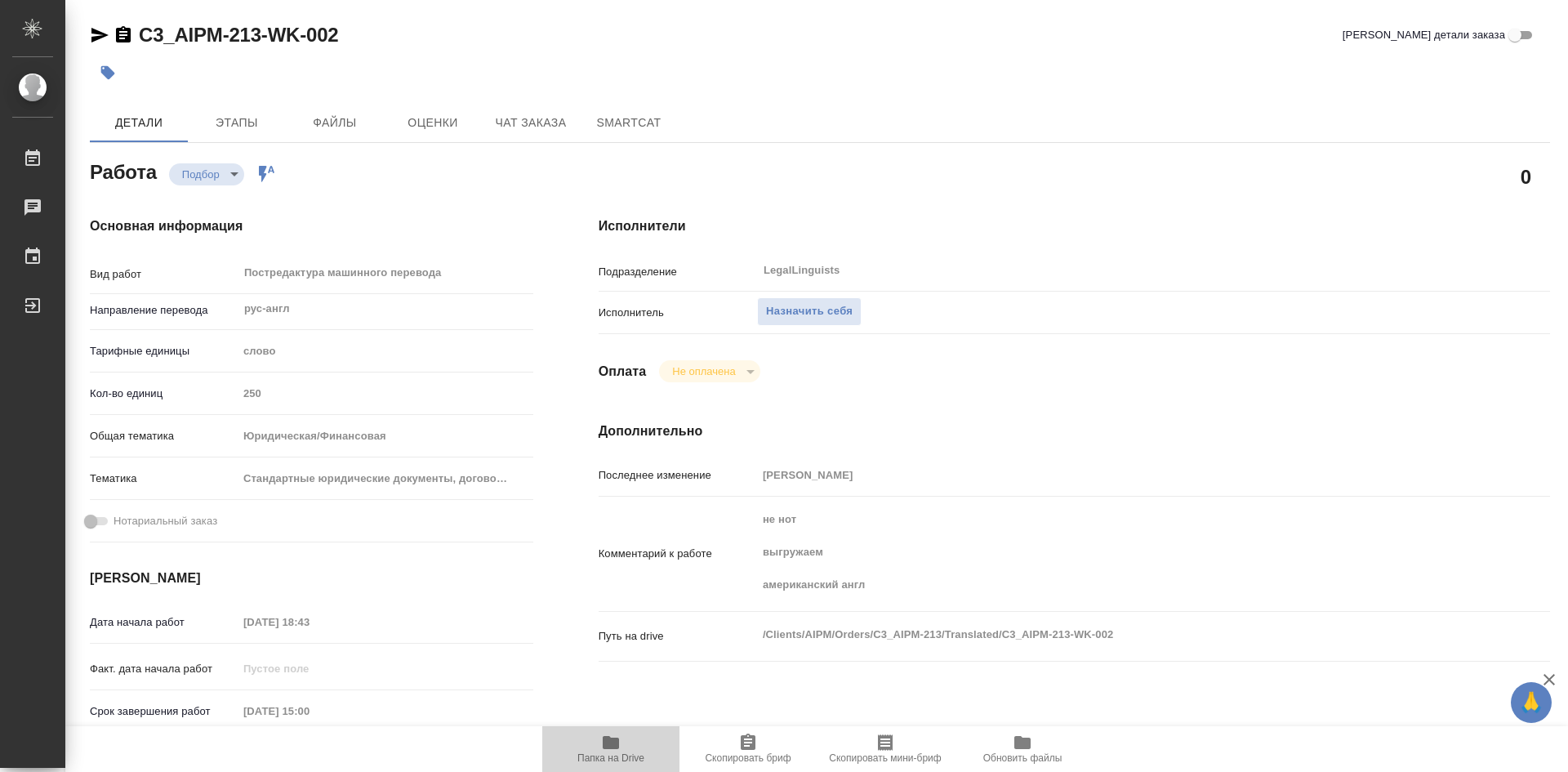
click at [611, 738] on icon "button" at bounding box center [611, 742] width 16 height 13
drag, startPoint x: 611, startPoint y: 738, endPoint x: 662, endPoint y: 512, distance: 231.7
click at [611, 736] on icon "button" at bounding box center [611, 742] width 20 height 20
type textarea "x"
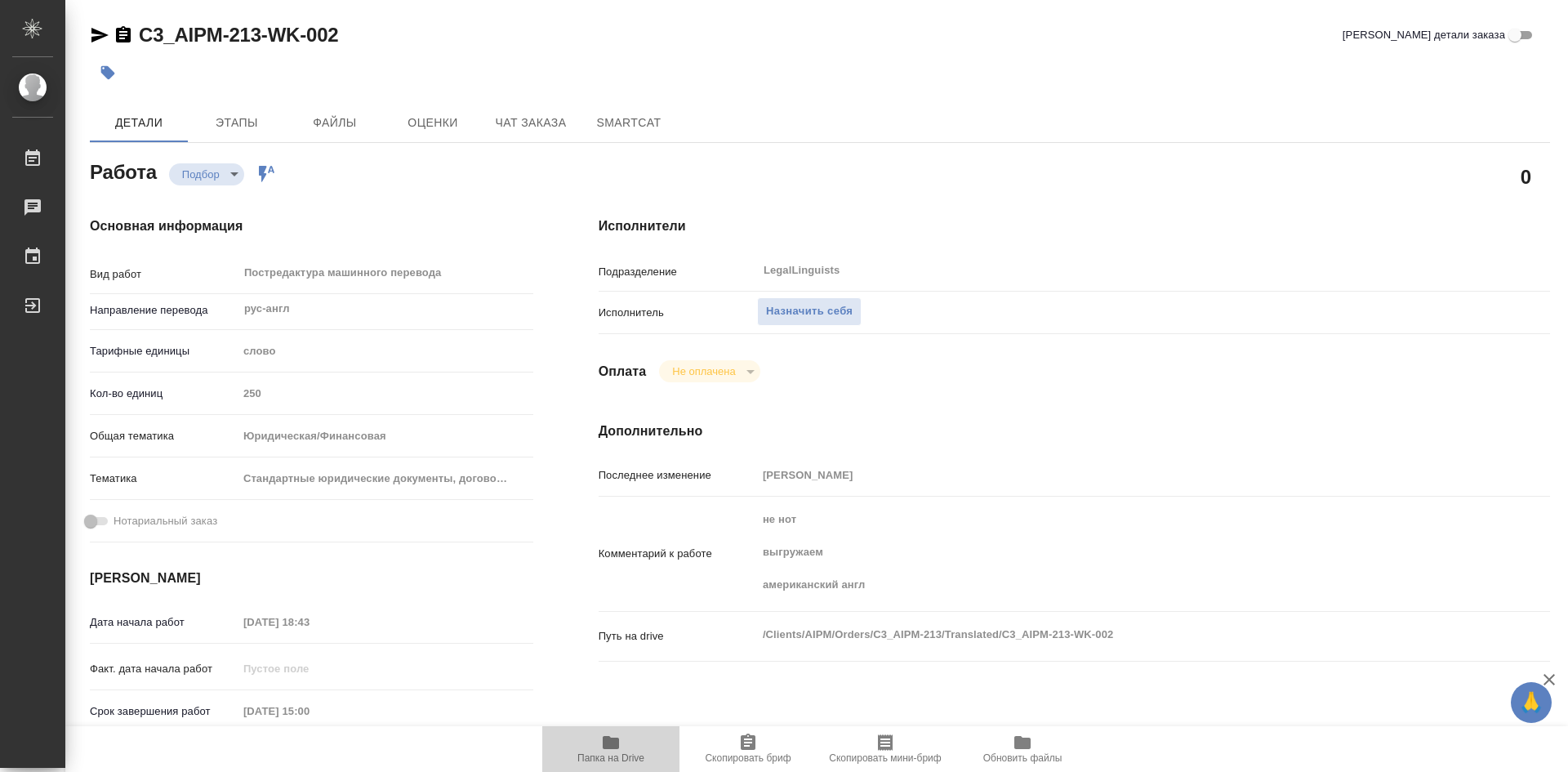
type textarea "x"
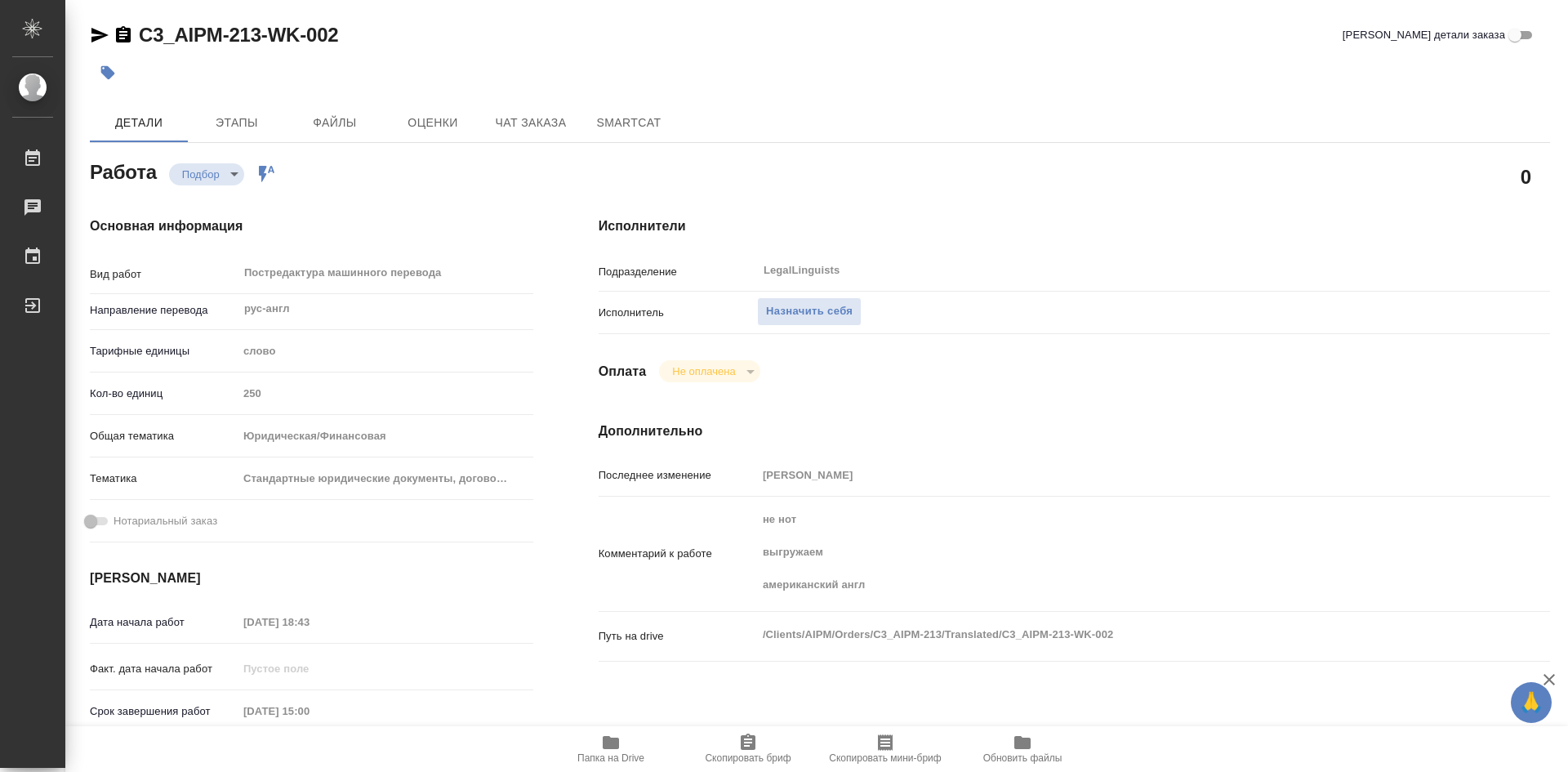
type textarea "x"
